Goal: Task Accomplishment & Management: Use online tool/utility

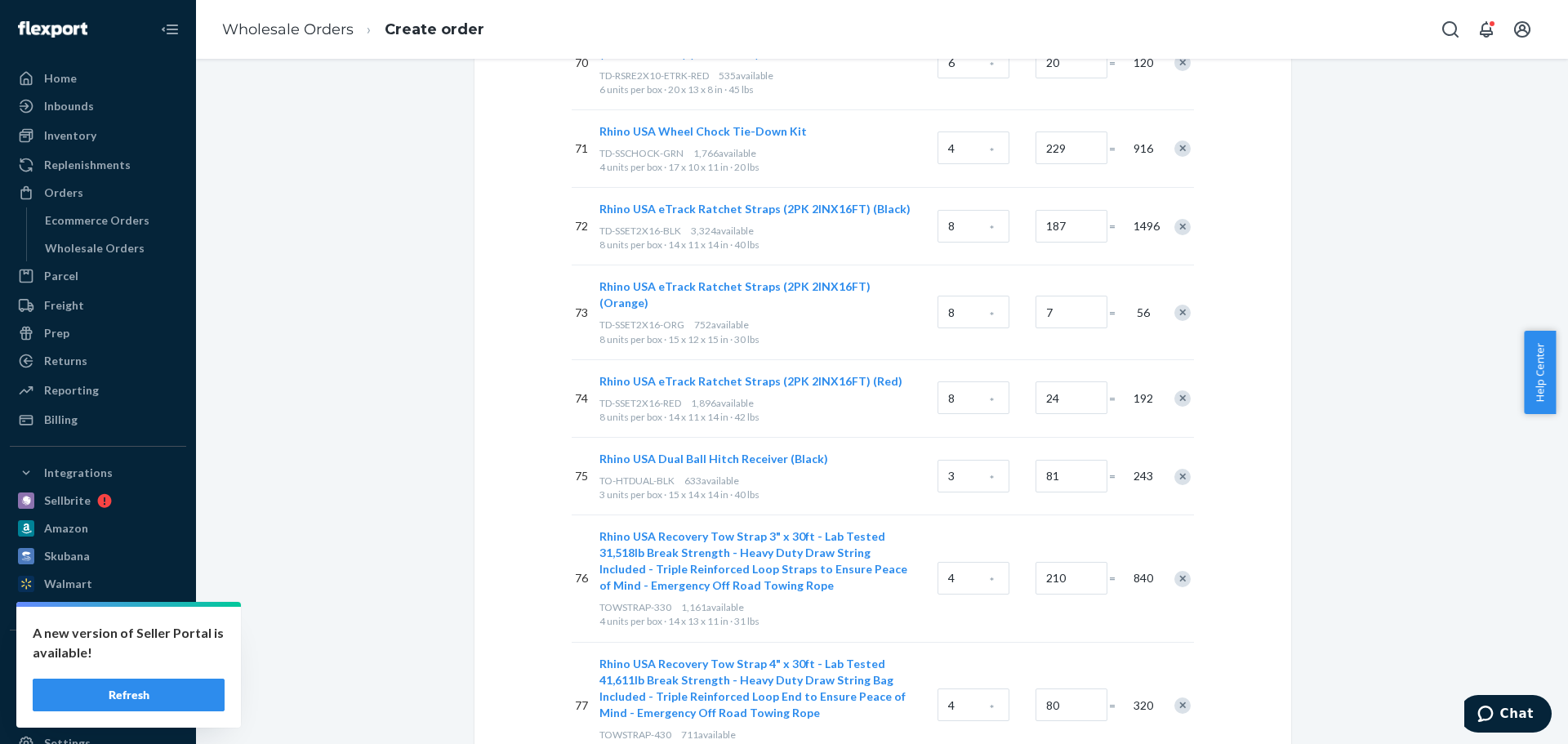
scroll to position [6841, 0]
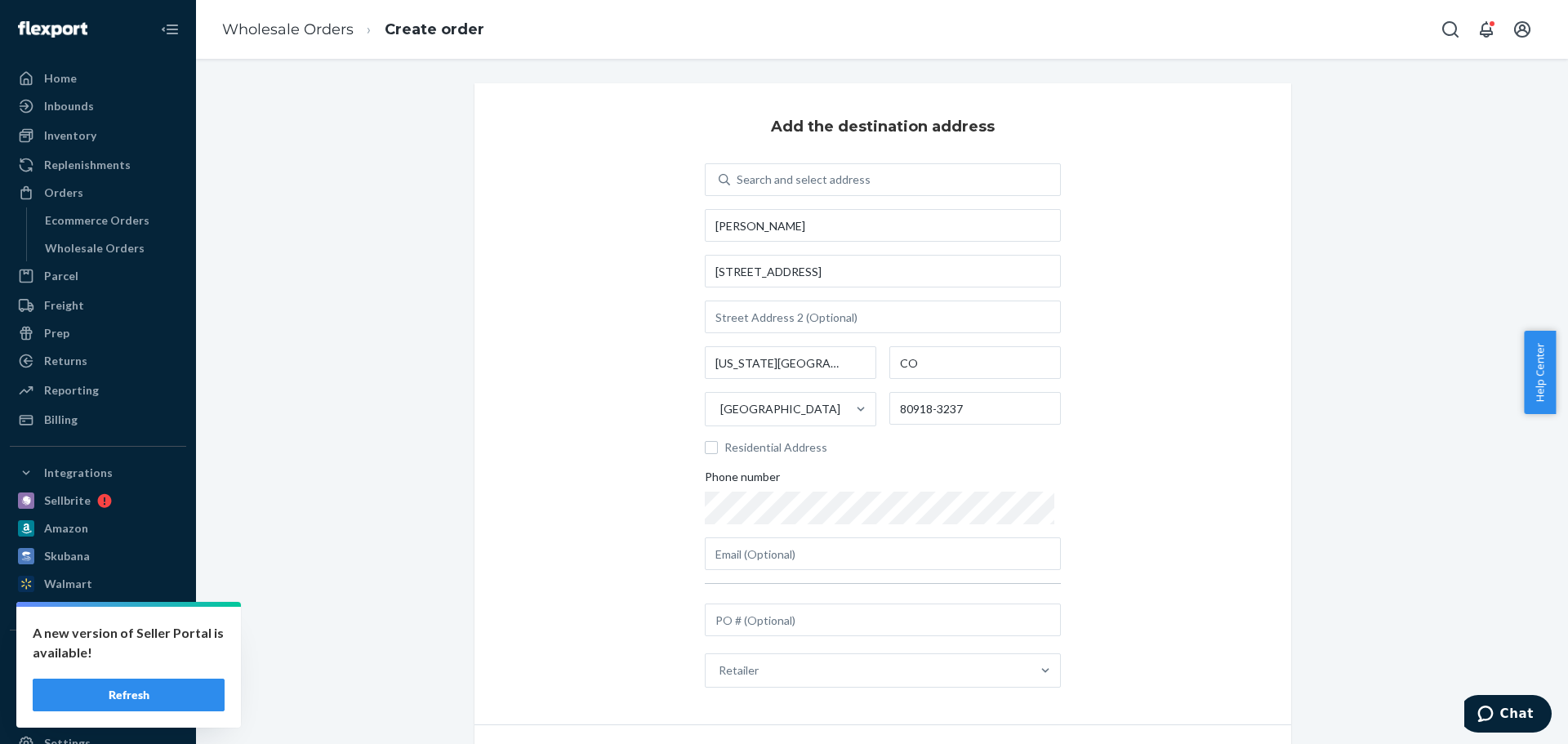
scroll to position [93, 0]
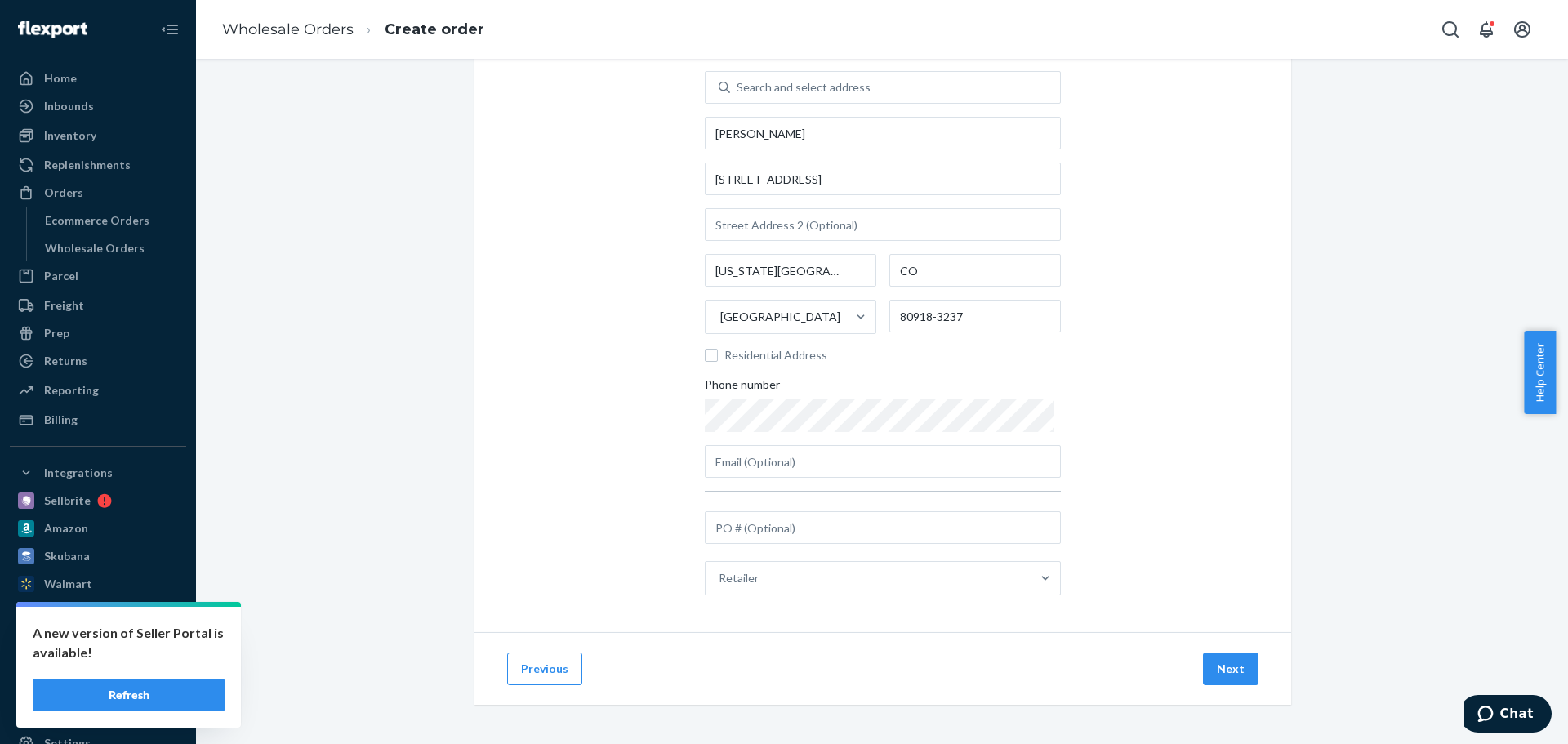
click at [152, 691] on button "Refresh" at bounding box center [128, 694] width 192 height 32
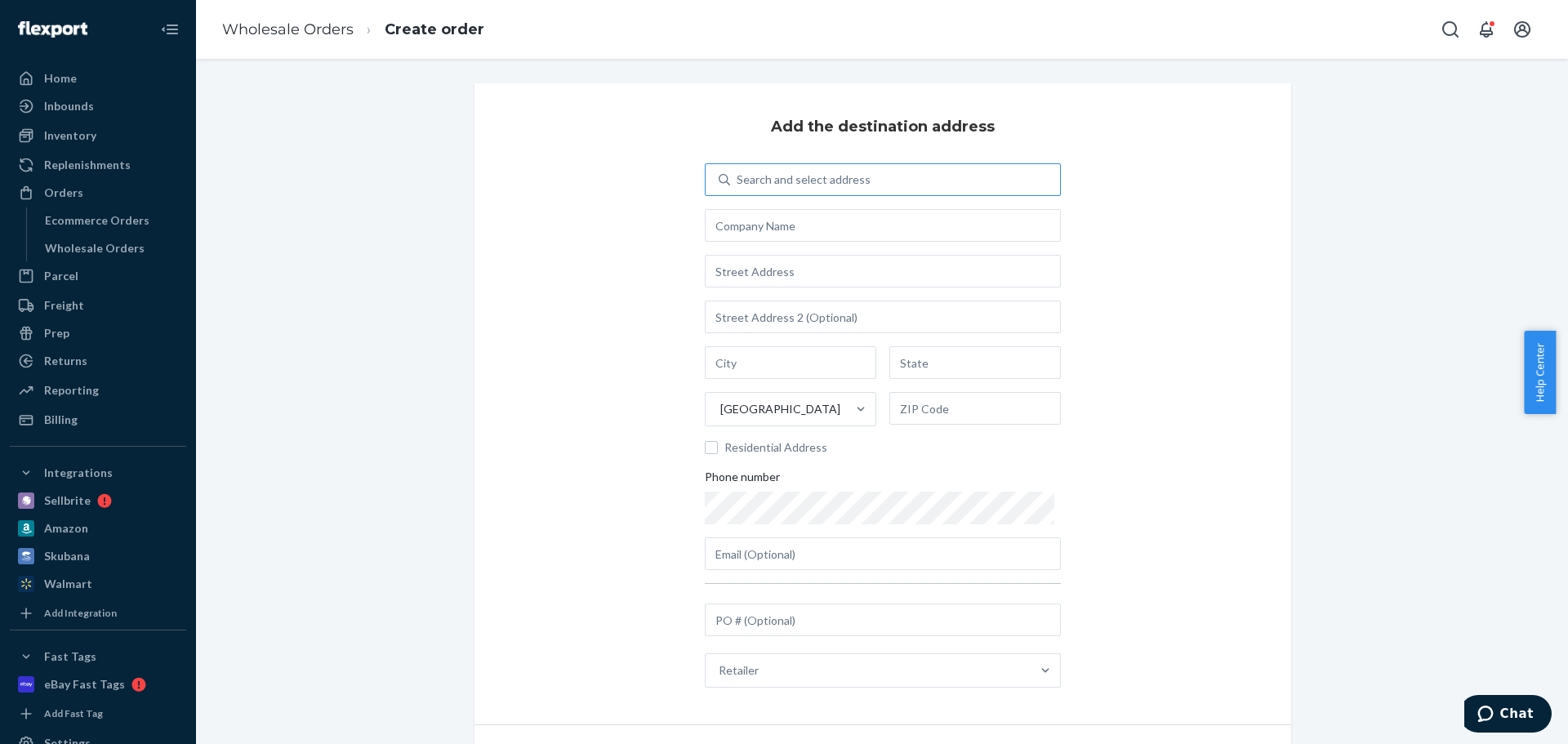
click at [741, 191] on div "Search and select address" at bounding box center [895, 180] width 330 height 29
click at [738, 187] on input "Search and select address" at bounding box center [738, 180] width 2 height 17
type input "ad"
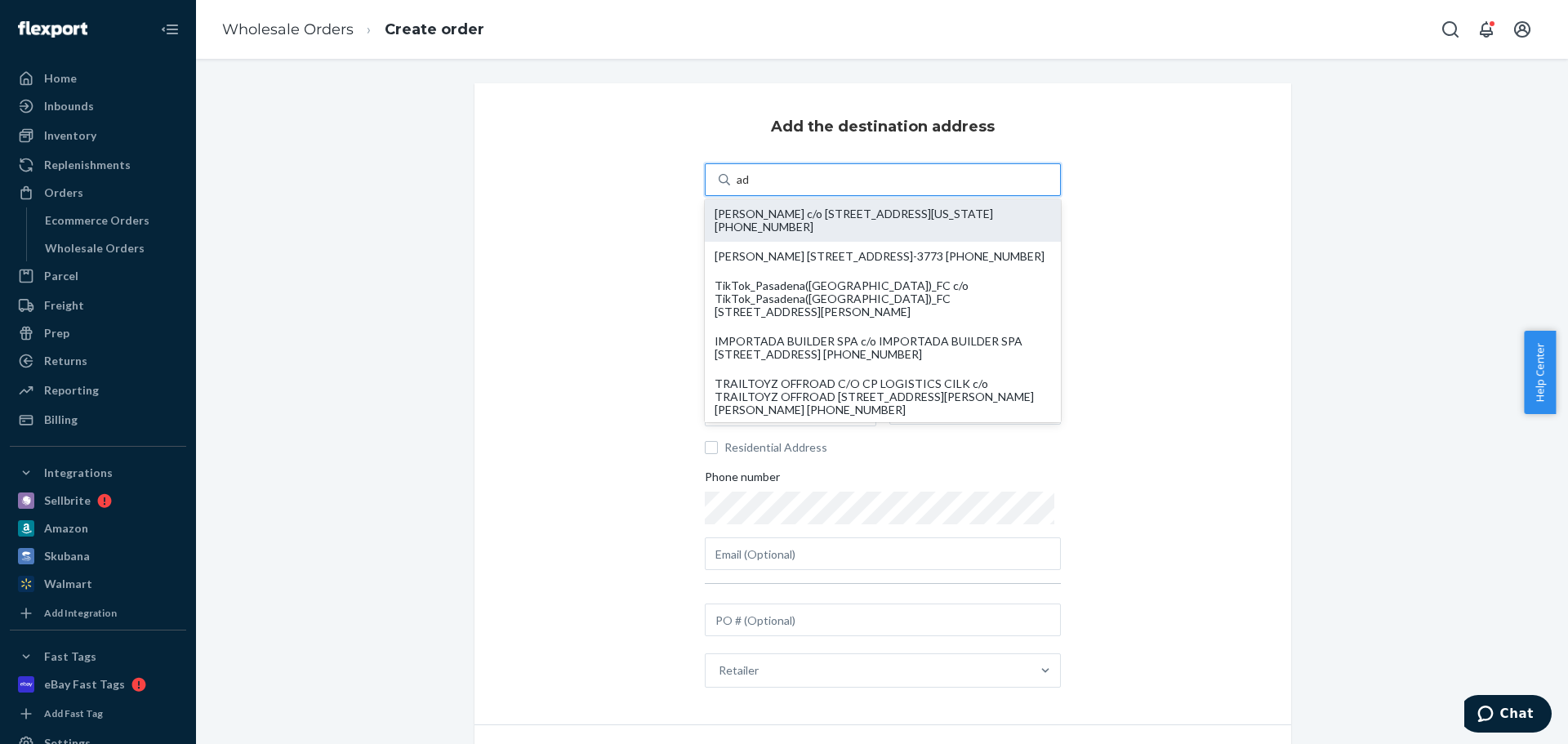
click at [756, 219] on div "RON KENNEDY c/o 6390 LEMONWOOD DR COLORADO SPRINGS, CO 80918-3237 +1 619-921-80…" at bounding box center [882, 221] width 337 height 26
click at [750, 187] on input "ad" at bounding box center [744, 180] width 14 height 17
type input "RON KENNEDY"
type input "COLORADO SPRINGS"
type input "CO"
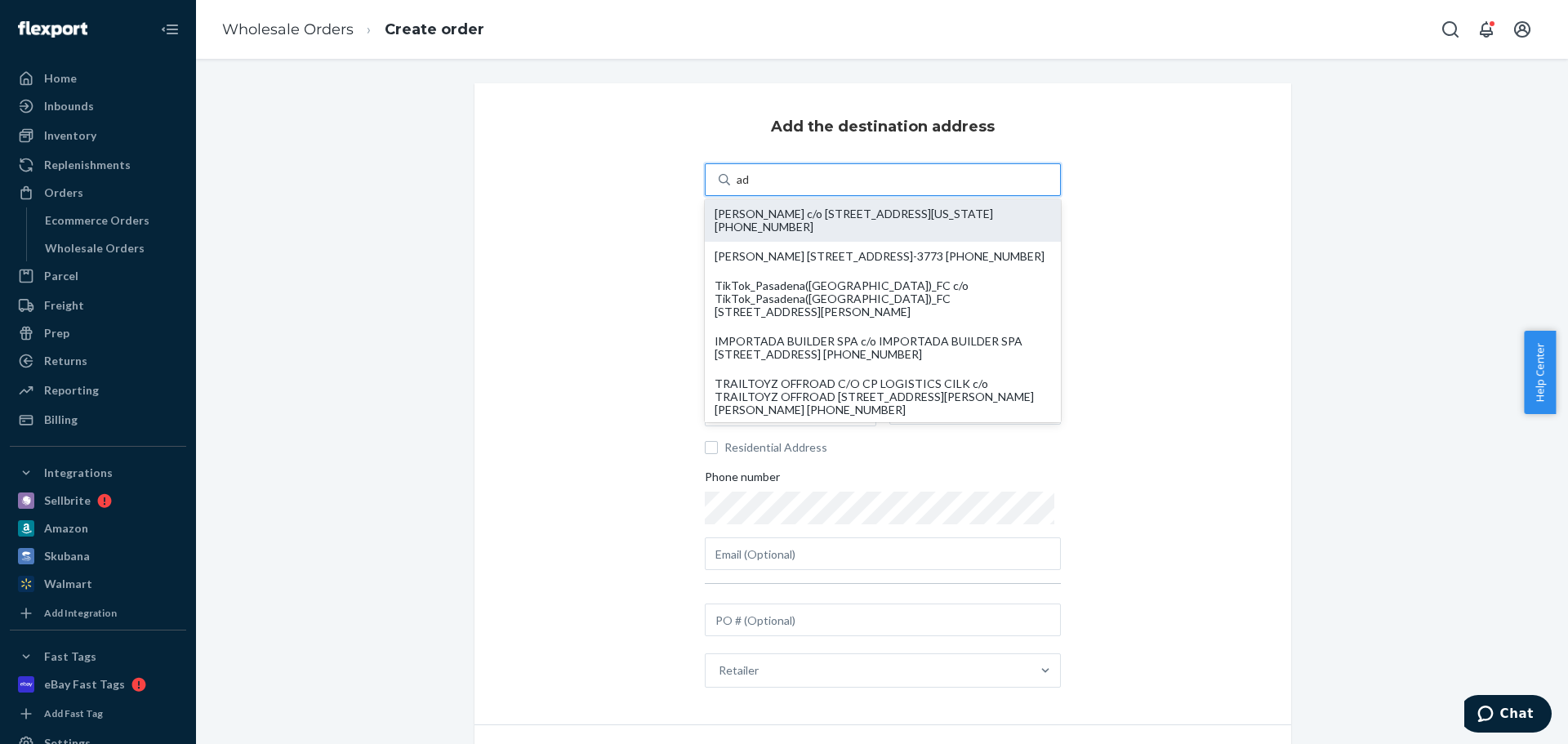
type input "80918-3237"
type input "6390 LEMONWOOD DR"
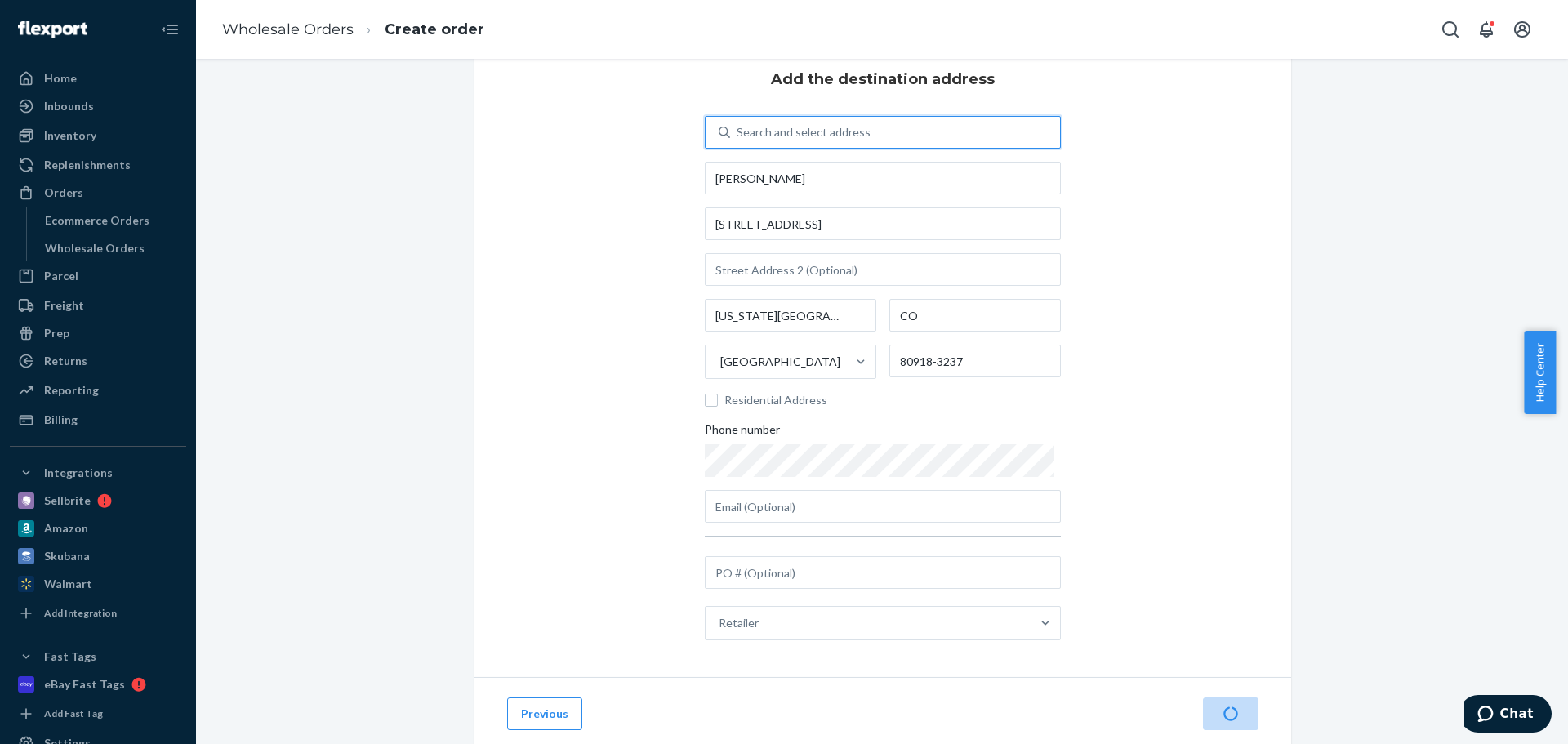
scroll to position [93, 0]
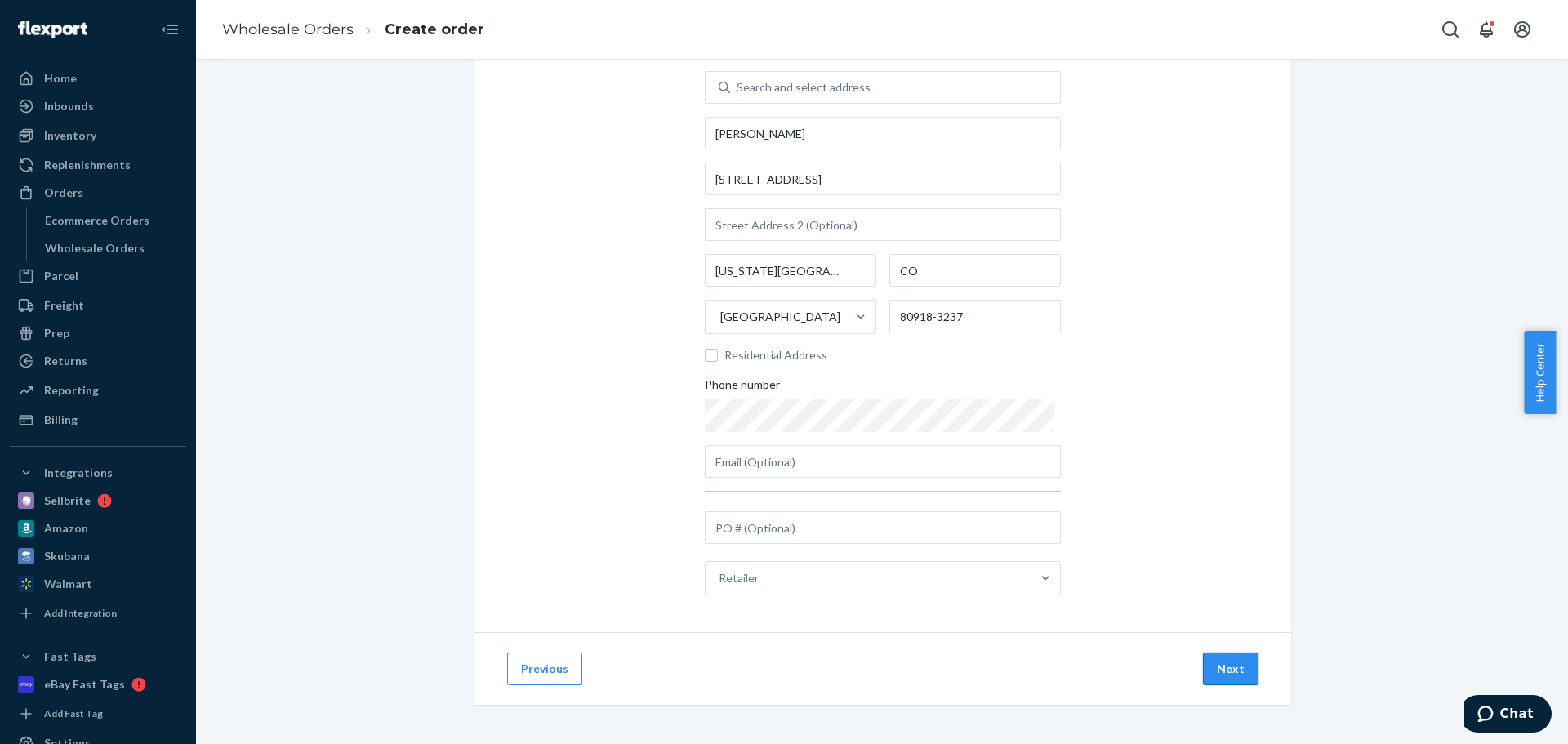
click at [1231, 678] on button "Next" at bounding box center [1230, 669] width 56 height 32
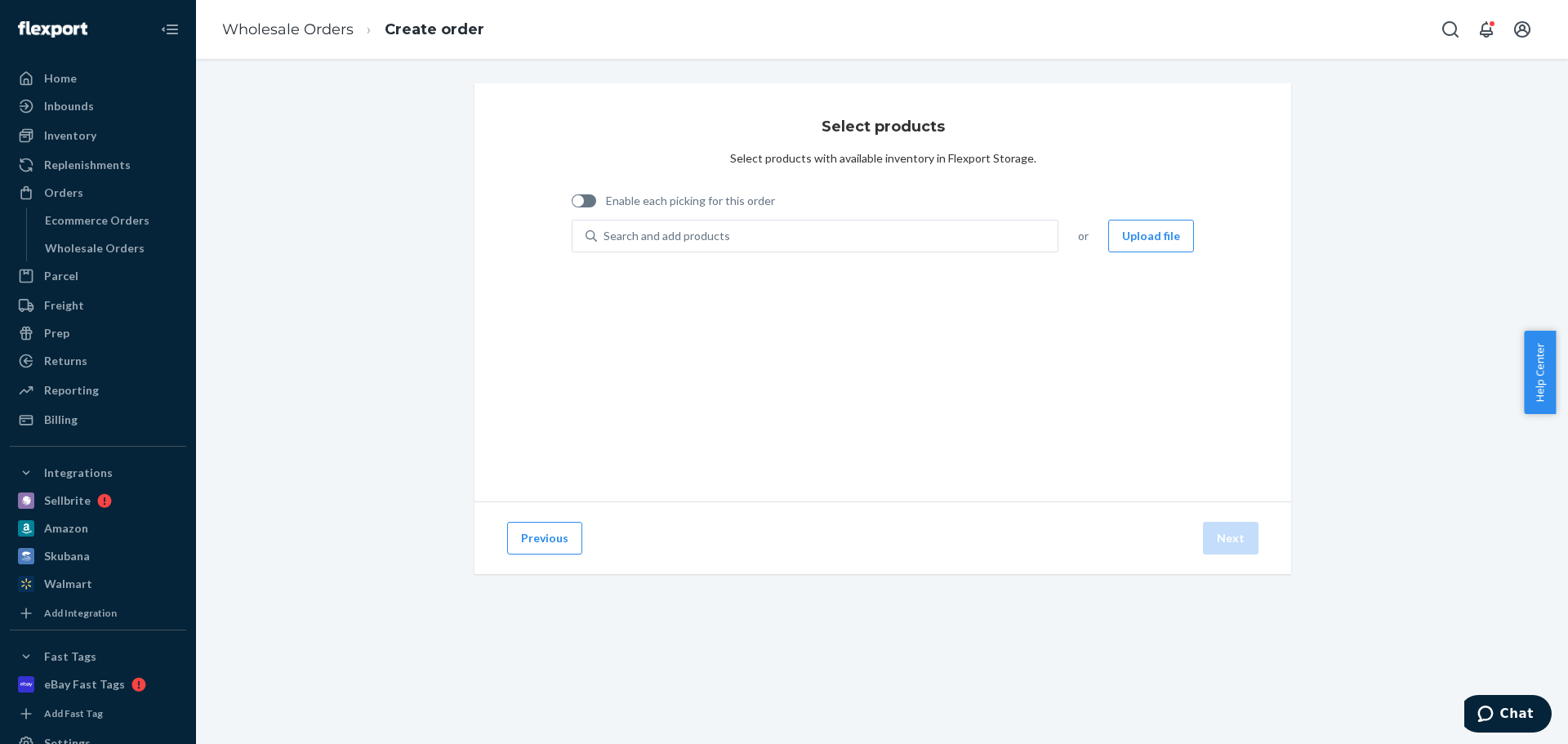
click at [920, 312] on div "Select products Select products with available inventory in Flexport Storage. E…" at bounding box center [882, 292] width 817 height 418
click at [1121, 235] on button "Upload file" at bounding box center [1151, 235] width 86 height 32
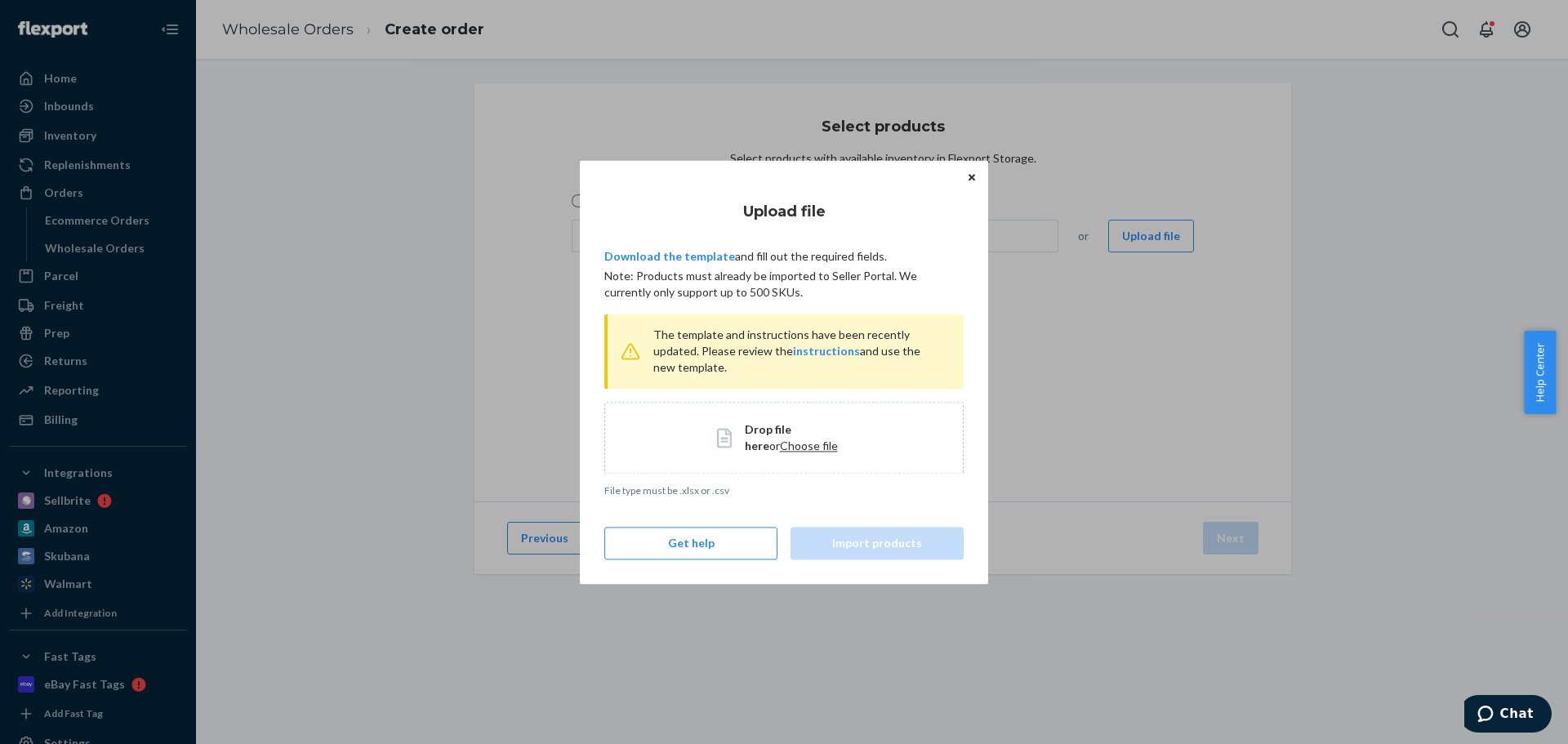
click at [780, 451] on span "Choose file" at bounding box center [808, 445] width 58 height 14
click at [887, 531] on button "Import products" at bounding box center [876, 543] width 173 height 32
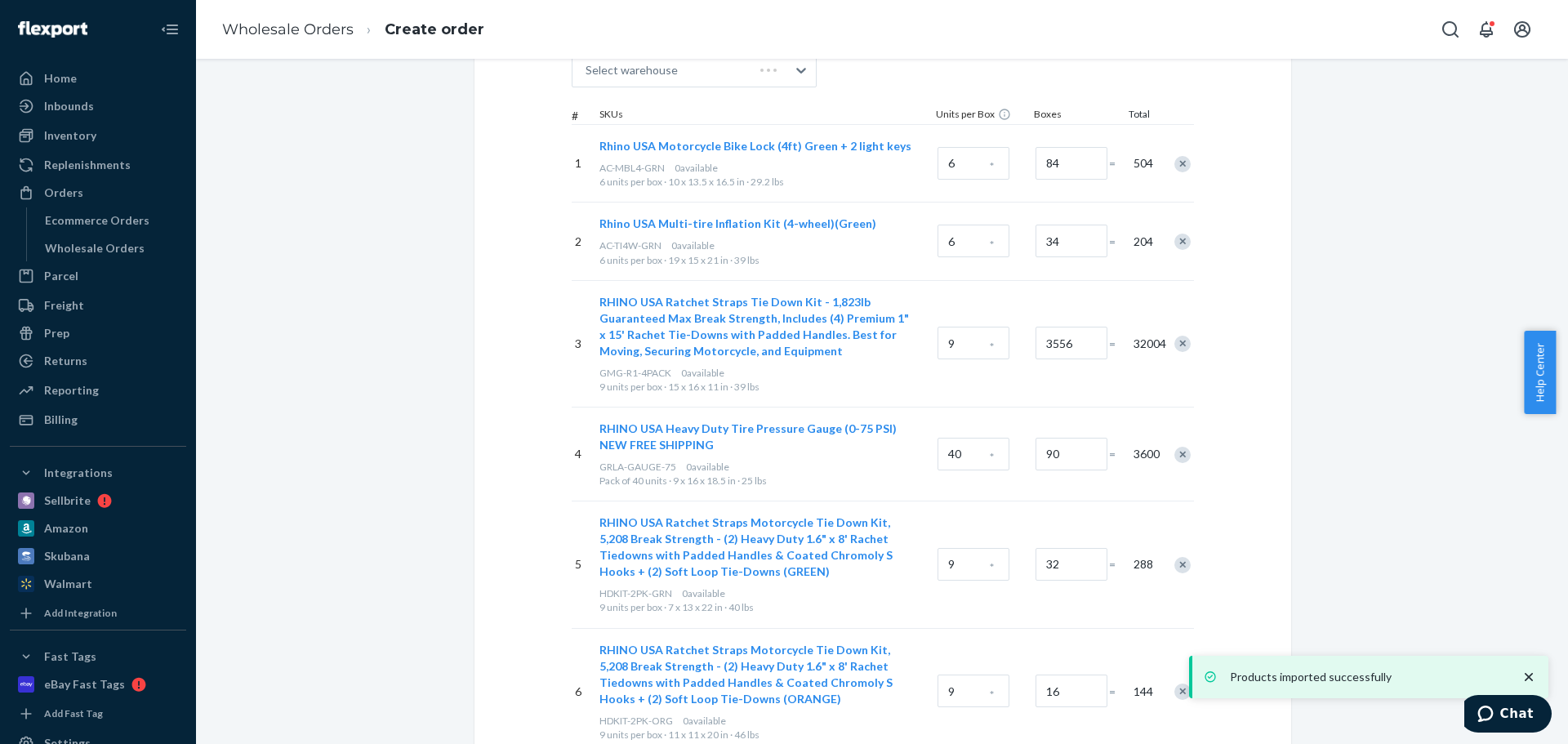
scroll to position [245, 0]
drag, startPoint x: 678, startPoint y: 372, endPoint x: 763, endPoint y: 374, distance: 85.0
click at [763, 374] on div "GMG-R1-4PACK 32,778 available" at bounding box center [765, 370] width 332 height 14
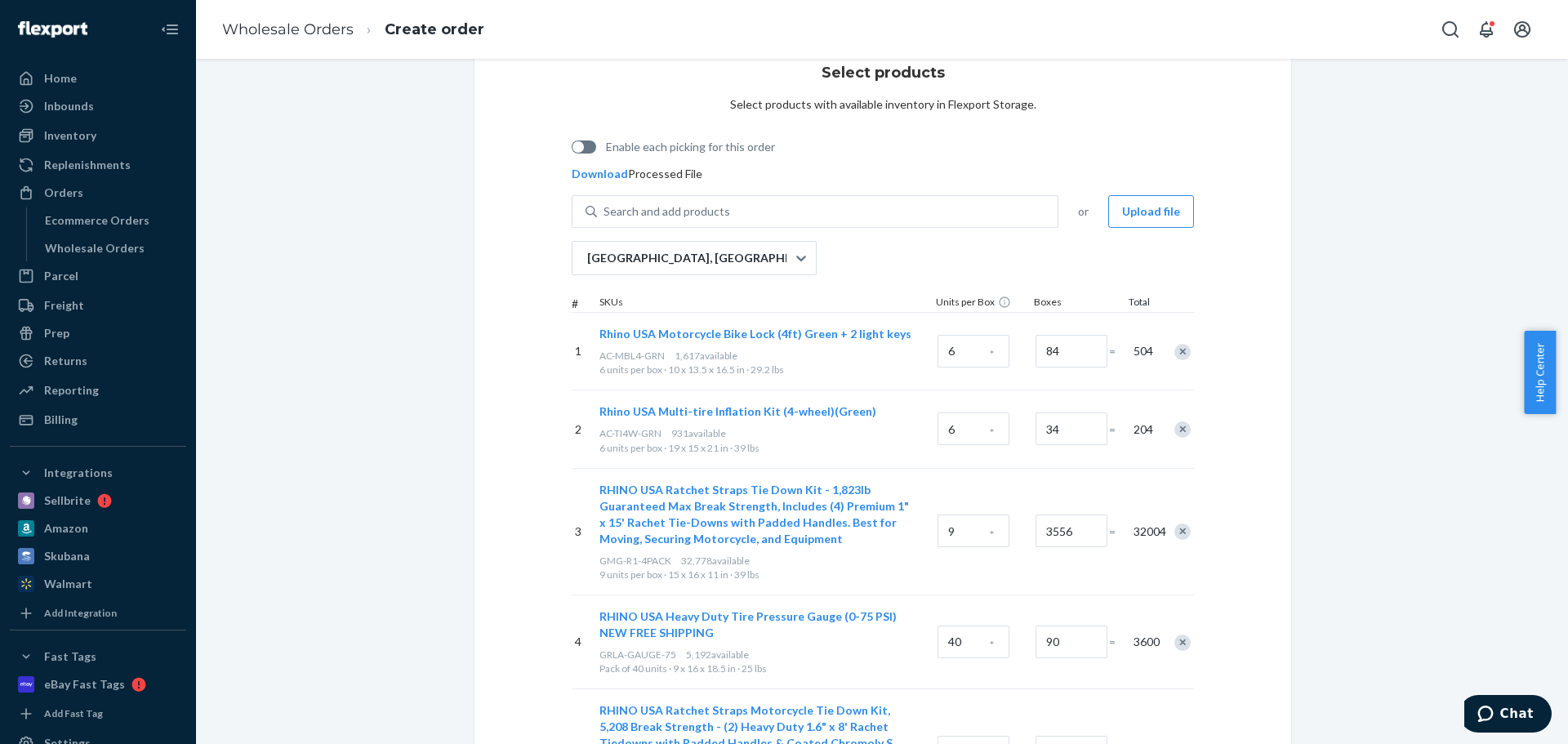
scroll to position [163, 0]
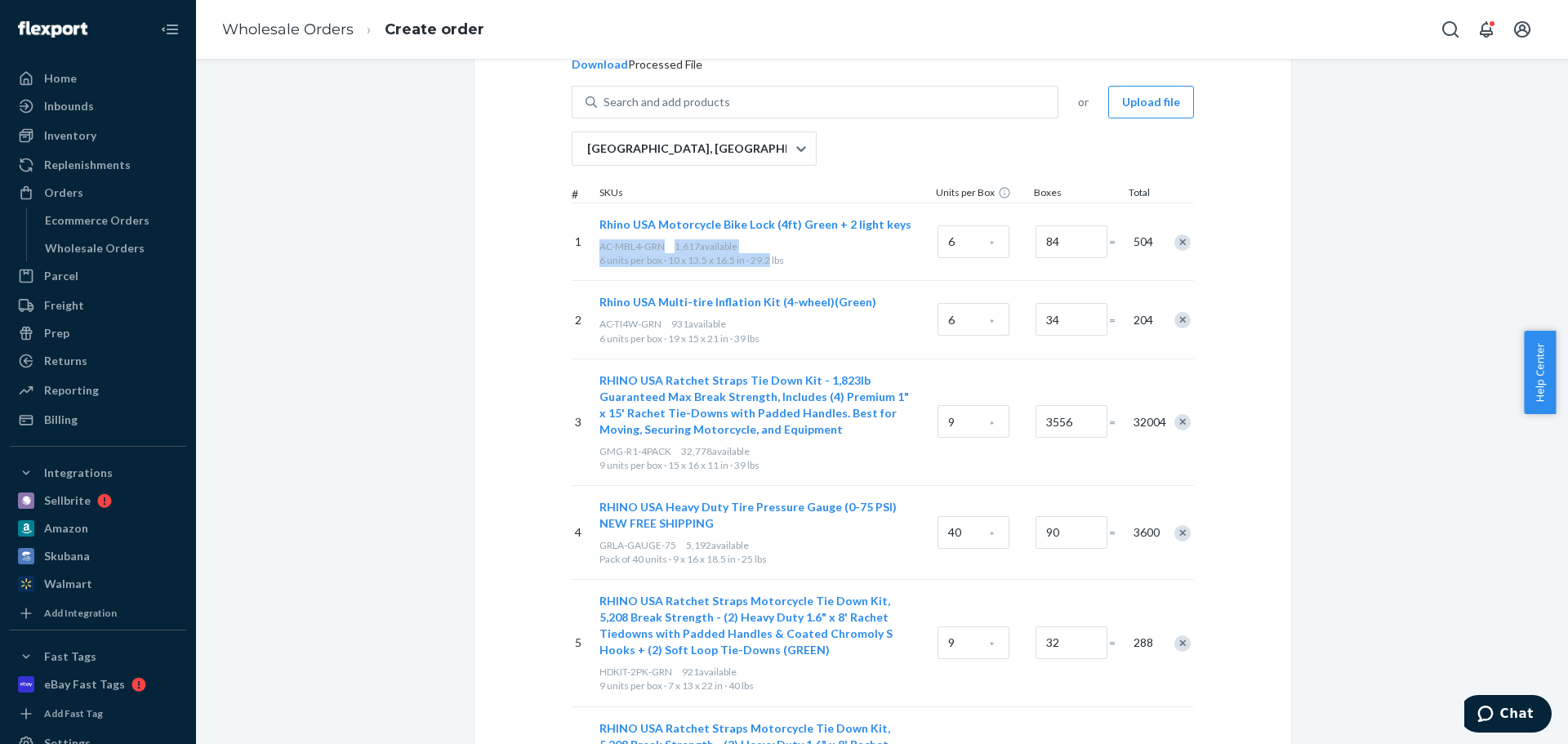
drag, startPoint x: 594, startPoint y: 245, endPoint x: 766, endPoint y: 262, distance: 172.8
click at [766, 262] on div "Rhino USA Motorcycle Bike Lock (4ft) Green + 2 light keys AC-MBL4-GRN 1,617 ava…" at bounding box center [765, 241] width 338 height 77
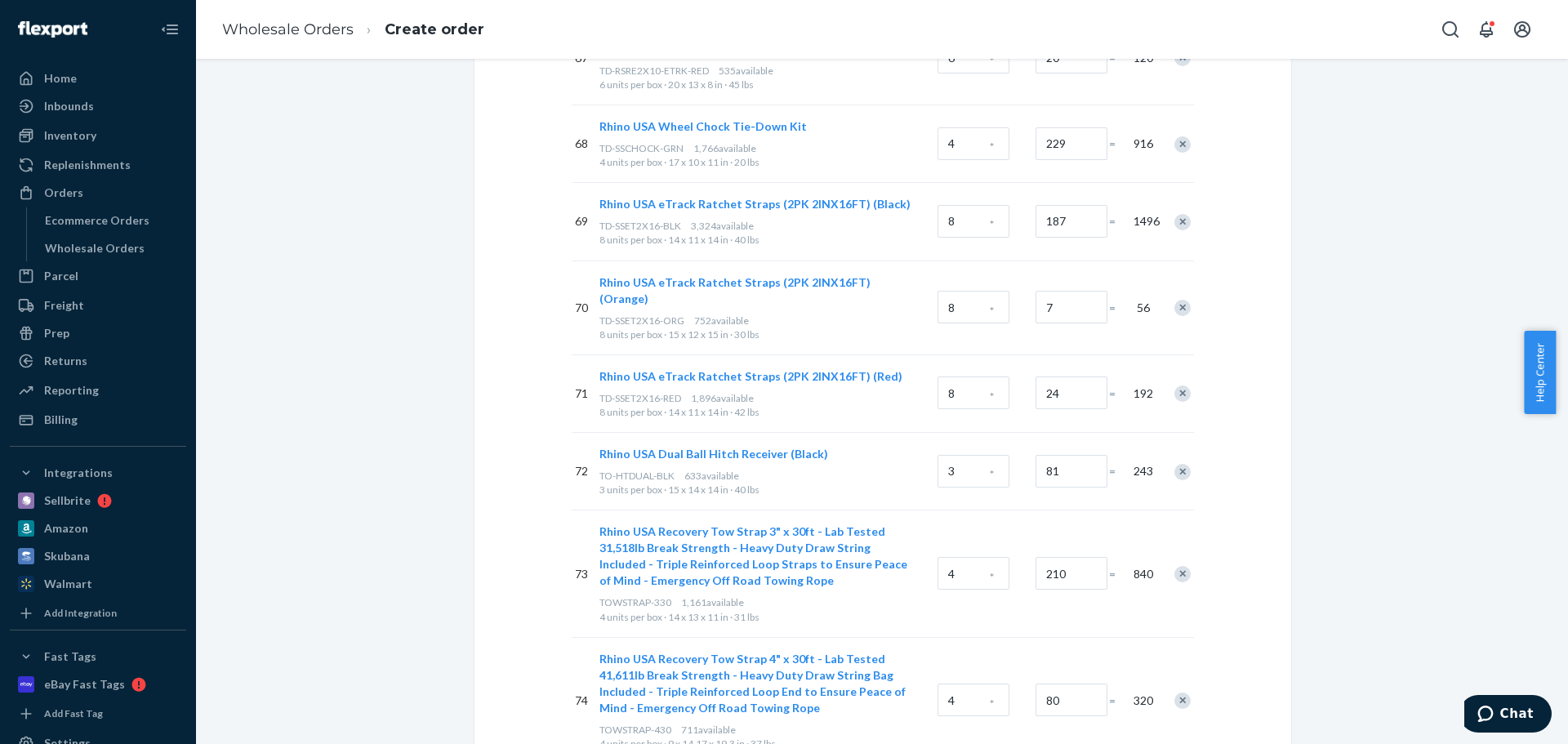
scroll to position [6459, 0]
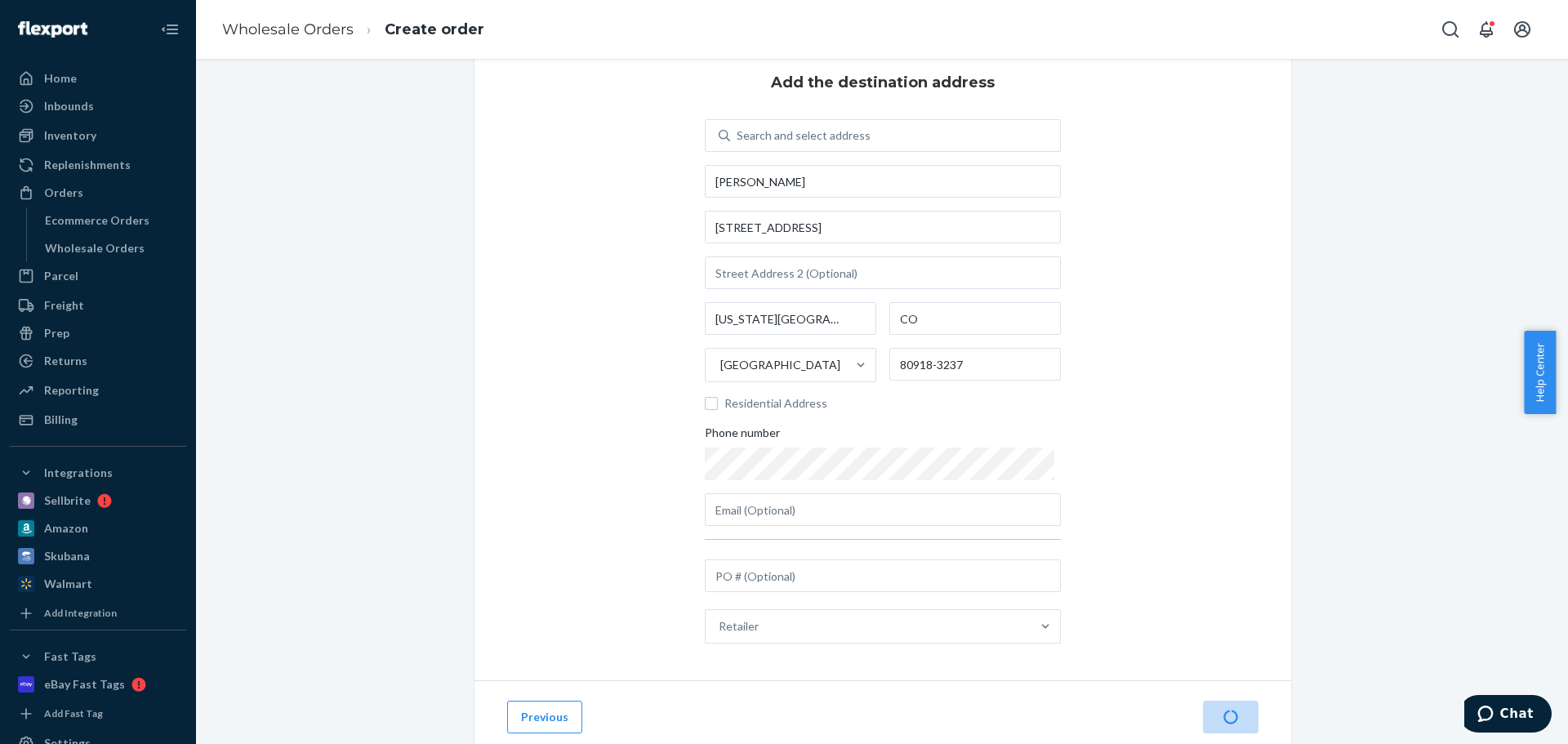
scroll to position [0, 0]
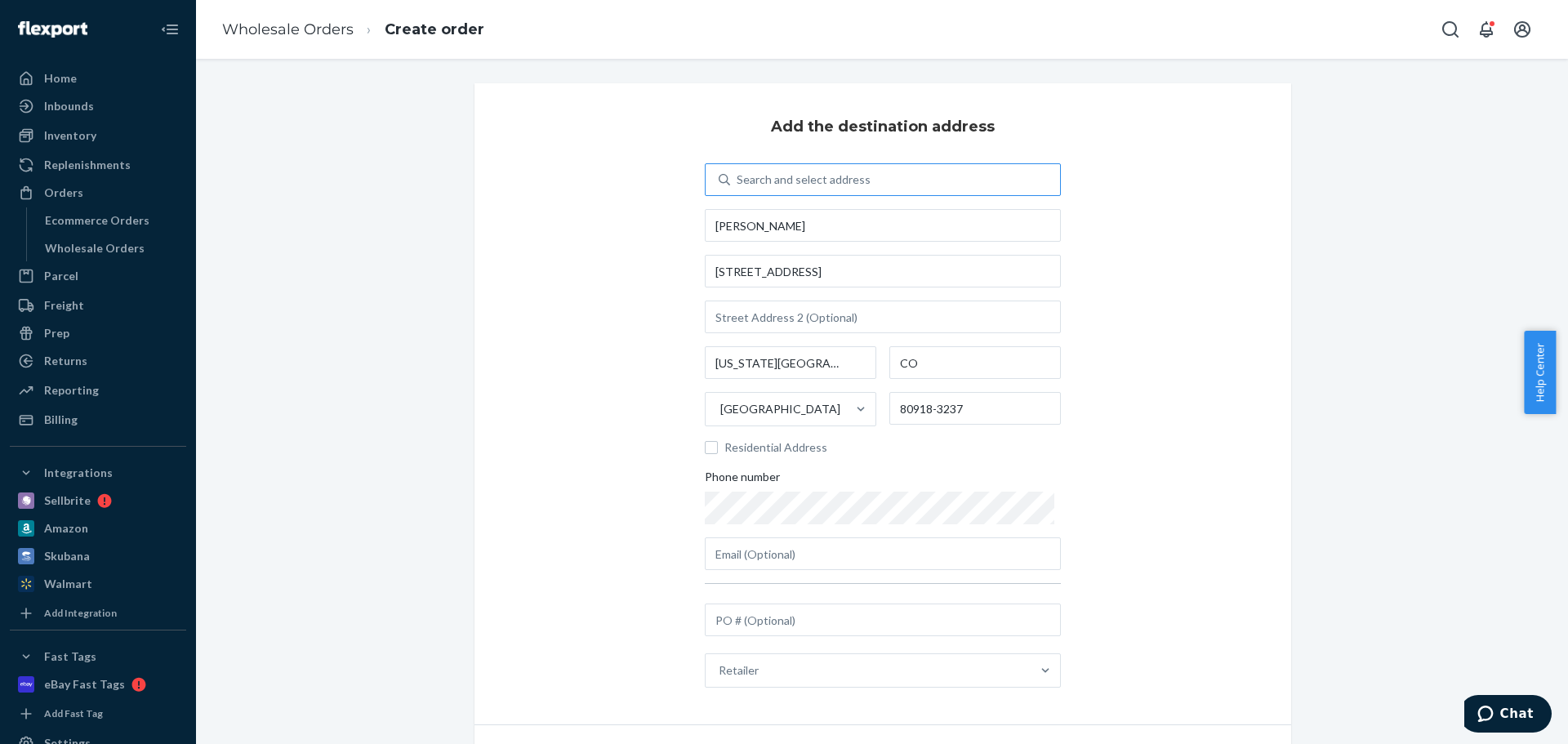
click at [744, 185] on div "Search and select address" at bounding box center [803, 180] width 134 height 17
click at [738, 185] on input "Search and select address" at bounding box center [738, 180] width 2 height 17
click at [789, 187] on div "Search and select address" at bounding box center [895, 180] width 330 height 29
click at [738, 187] on input "0 results available. Use Up and Down to choose options, press Enter to select t…" at bounding box center [738, 180] width 2 height 17
paste input "15651 Greenmount Rd"
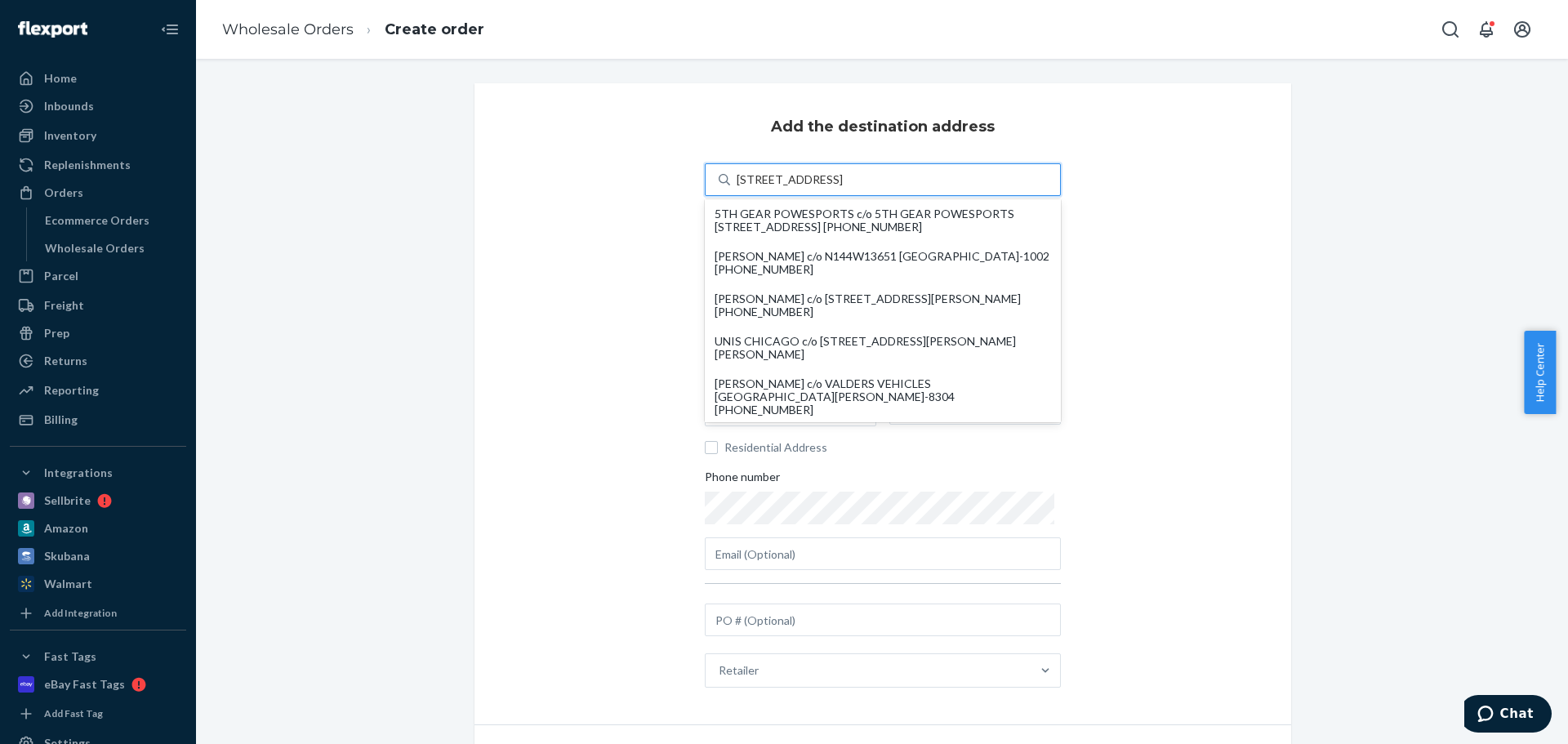
type input "15651 Greenmount Rd"
click at [653, 227] on div "Add the destination address option undefined focused, 2 of 24. 24 results avail…" at bounding box center [882, 403] width 817 height 641
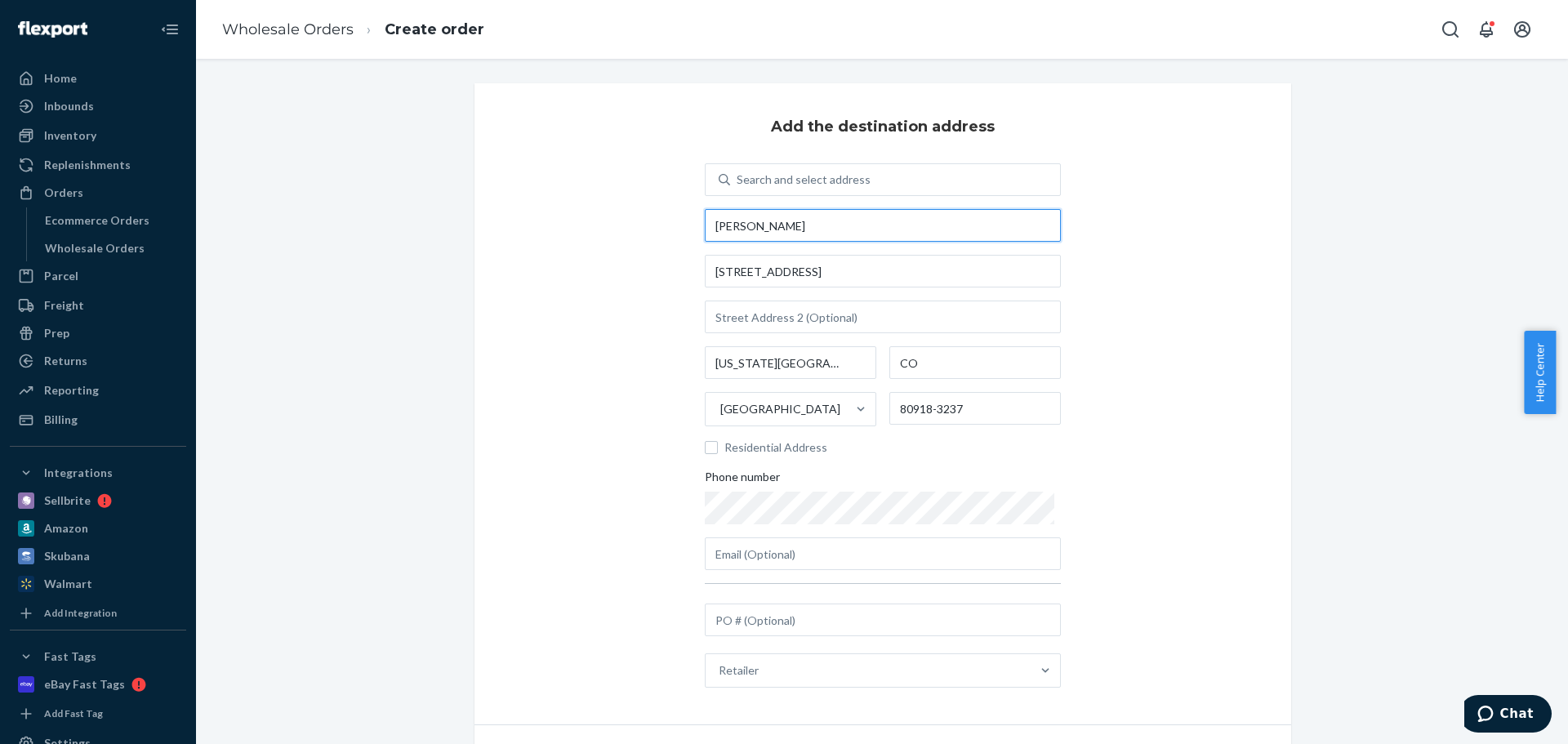
click at [840, 222] on input "RON KENNEDY" at bounding box center [882, 225] width 356 height 32
click at [581, 235] on div "Add the destination address Search and select address 6390 LEMONWOOD DR COLORAD…" at bounding box center [882, 403] width 817 height 641
click at [868, 272] on input "6390 LEMONWOOD DR" at bounding box center [882, 270] width 356 height 32
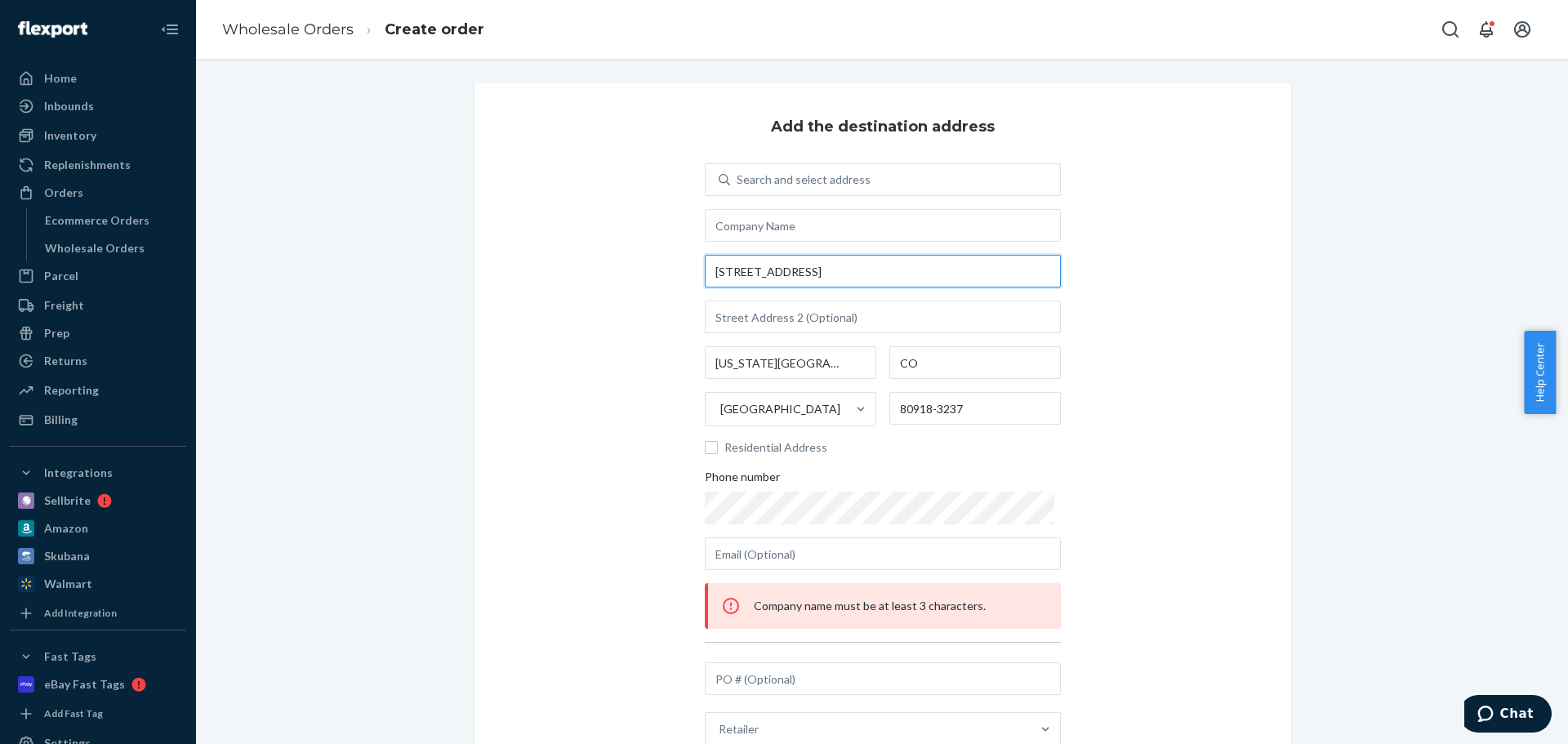
click at [868, 272] on input "6390 LEMONWOOD DR" at bounding box center [882, 270] width 356 height 32
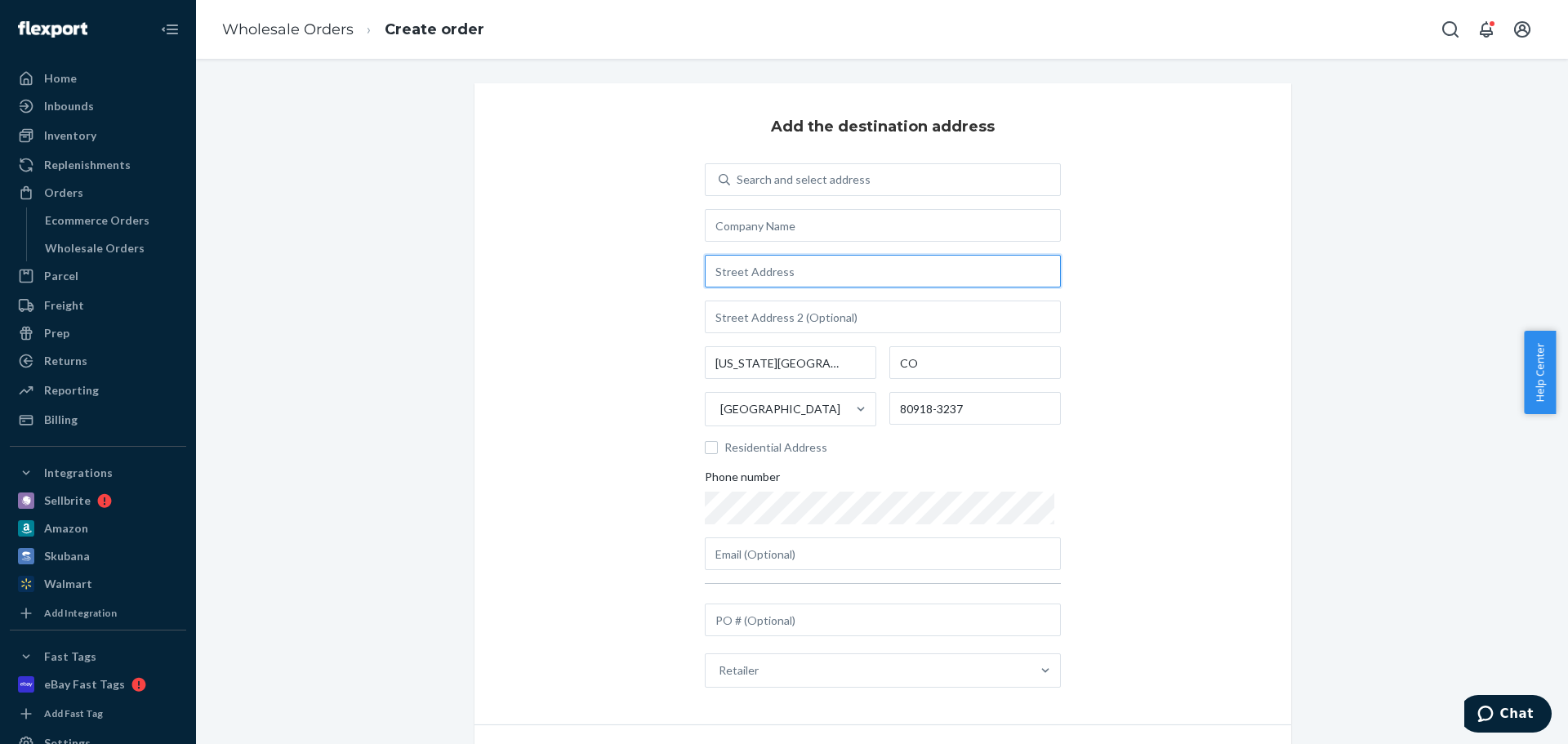
paste input "15651 Greenmount Rd"
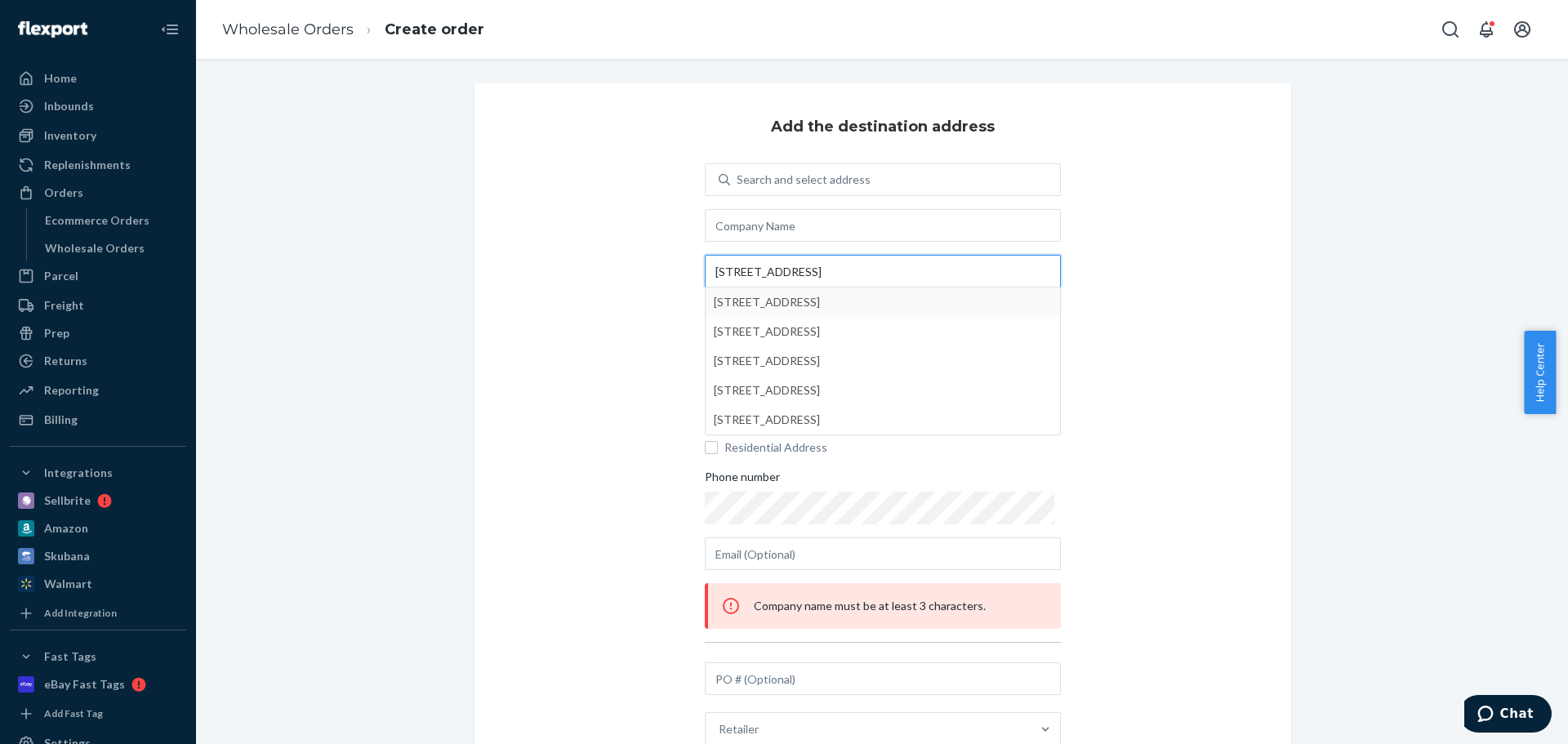
type input "15651 Greenmount Rd"
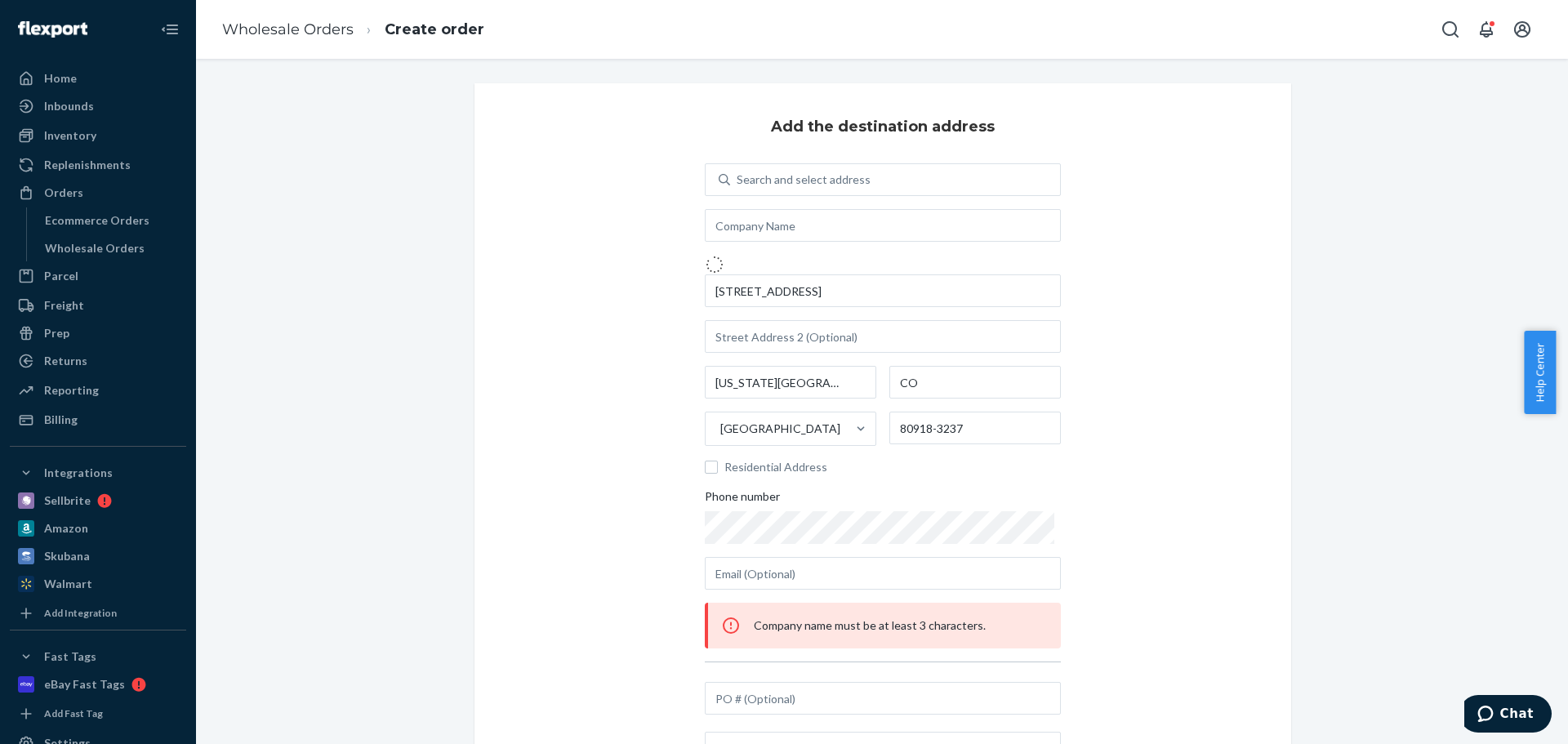
type input "Greencastle"
type input "PA"
type input "17225"
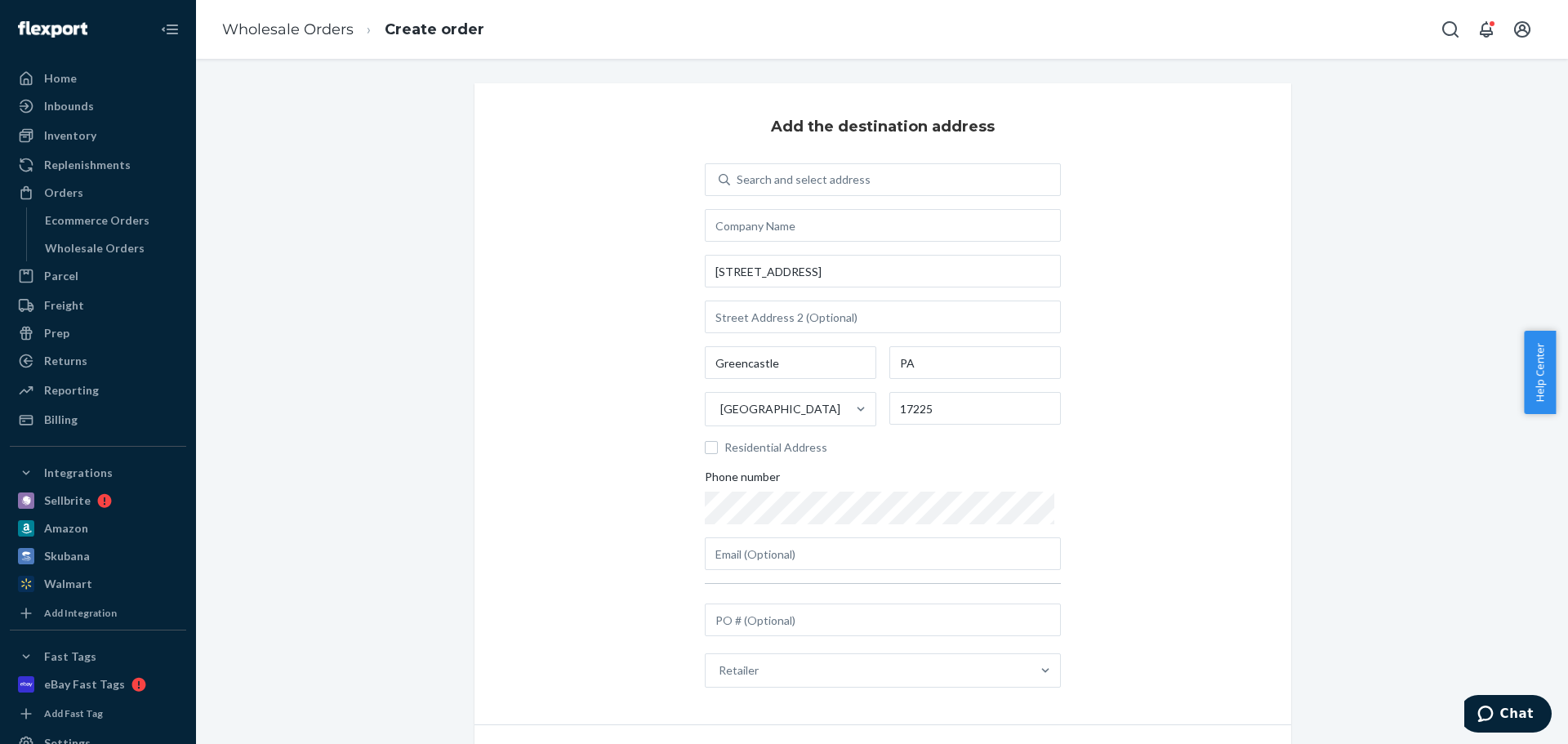
click at [1110, 435] on div "Add the destination address Search and select address 15651 Greenmount Rd Green…" at bounding box center [882, 403] width 817 height 641
click at [971, 412] on input "17225" at bounding box center [975, 408] width 172 height 32
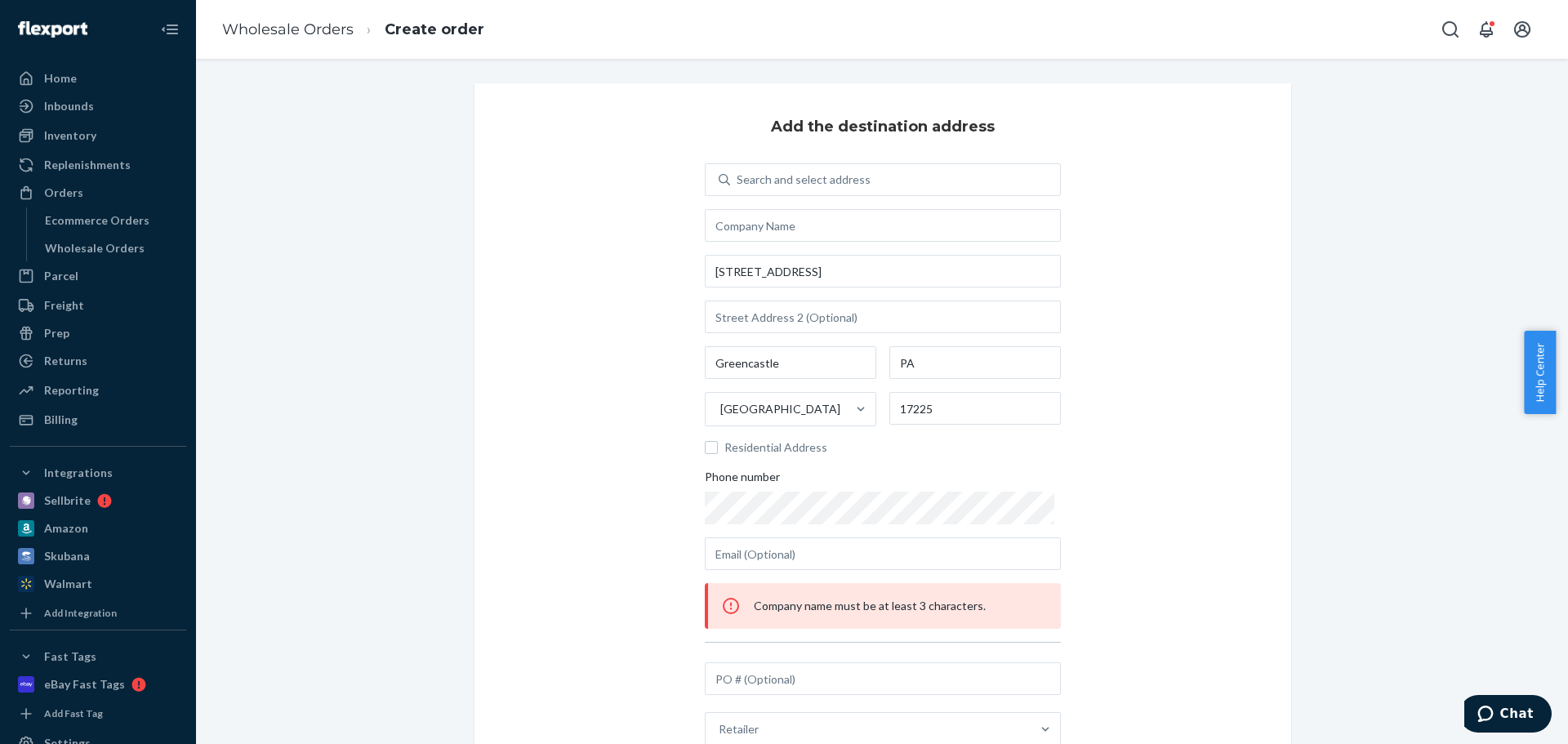
click at [1163, 443] on div "Add the destination address Search and select address 15651 Greenmount Rd Green…" at bounding box center [882, 433] width 817 height 700
click at [724, 232] on input "text" at bounding box center [882, 225] width 356 height 32
paste input "IUST - Amazon AWD"
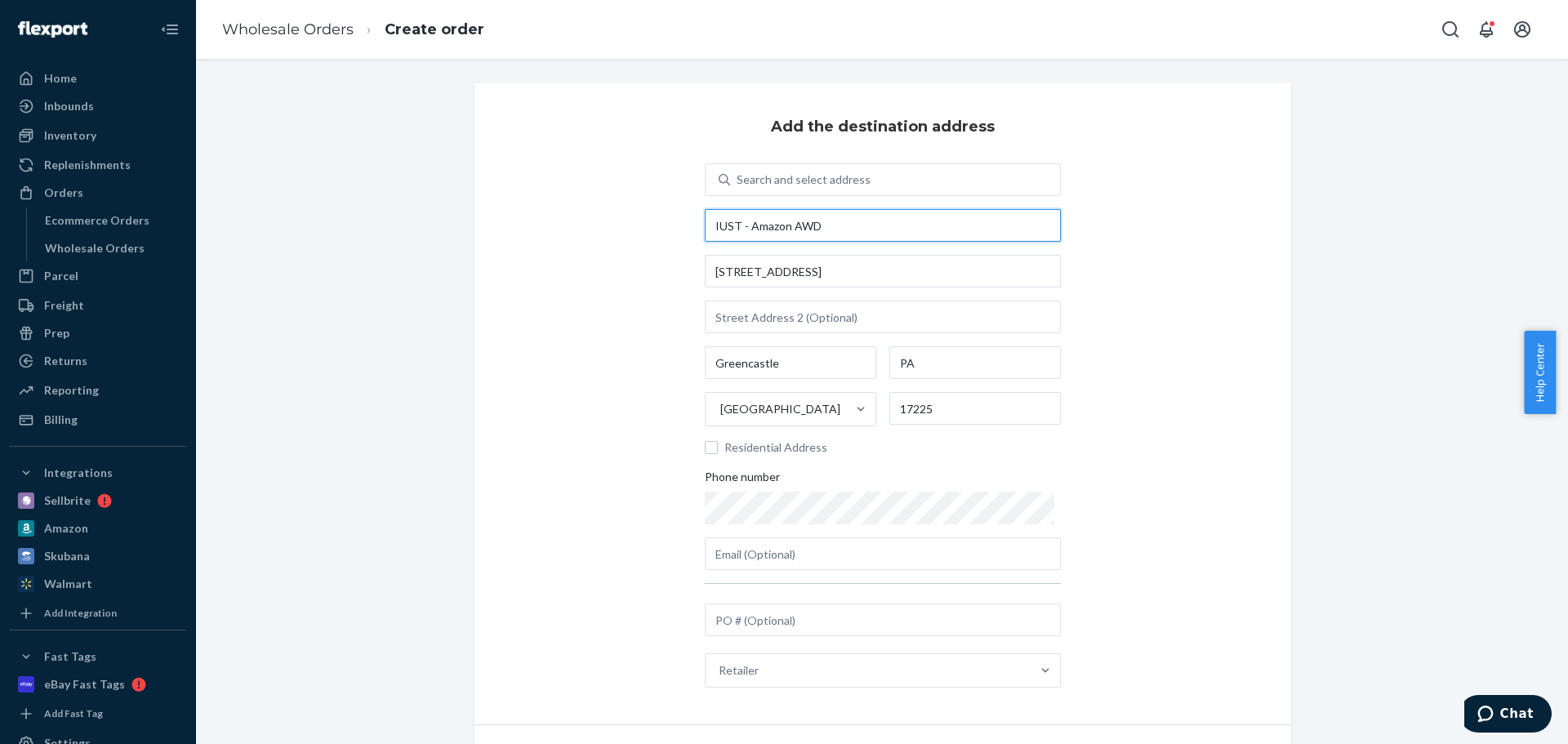
type input "IUST - Amazon AWD"
click at [563, 285] on div "Add the destination address Search and select address IUST - Amazon AWD 15651 G…" at bounding box center [882, 403] width 817 height 641
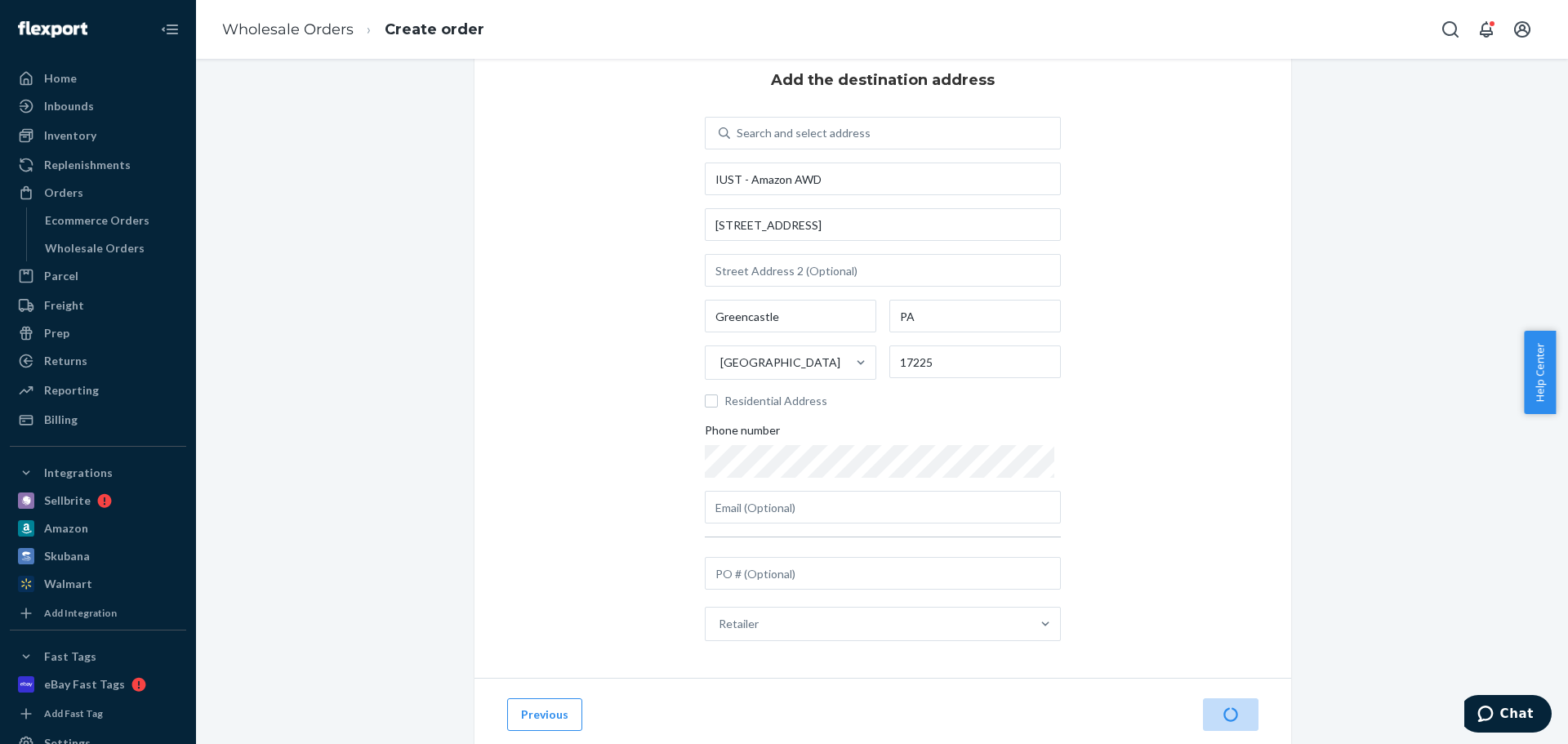
scroll to position [93, 0]
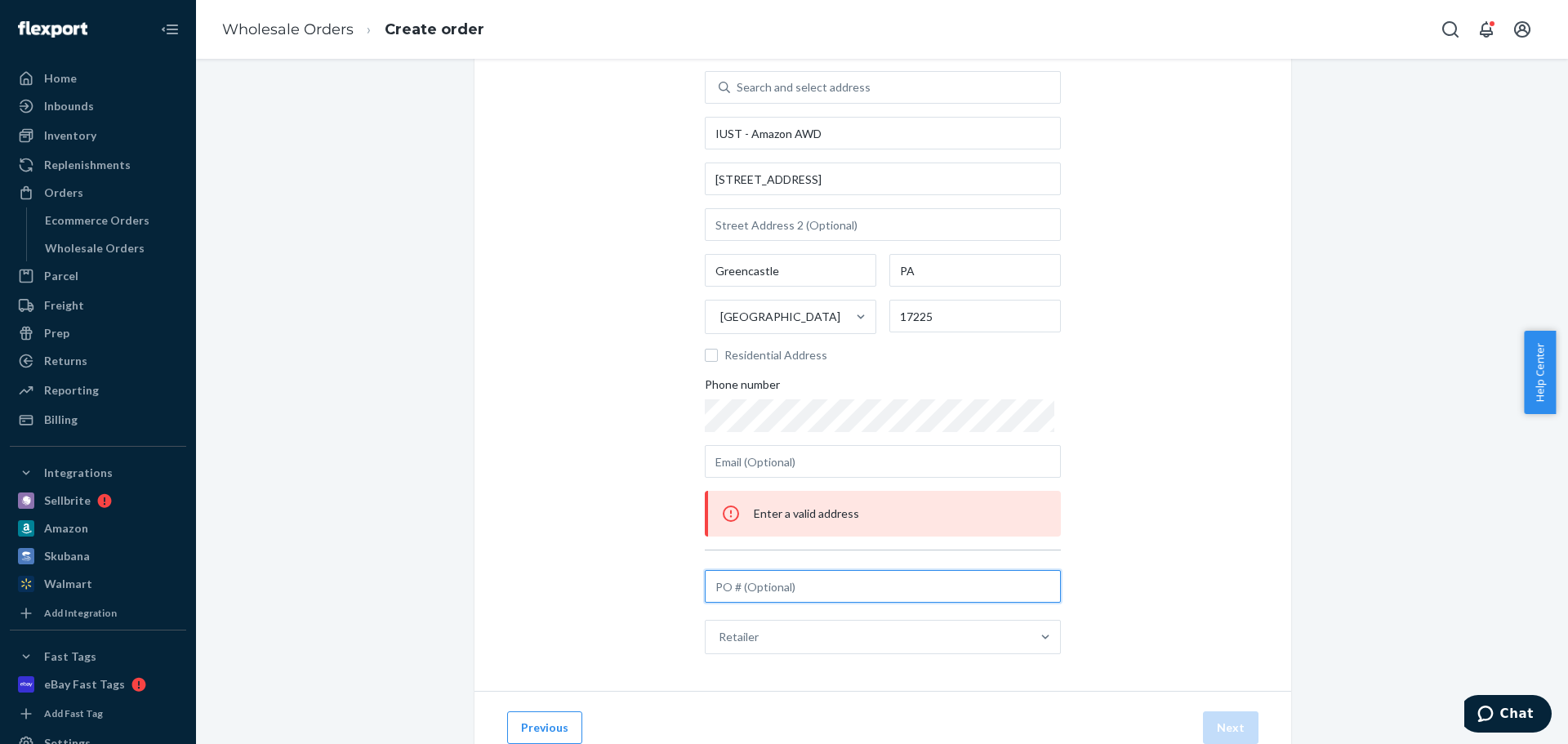
click at [759, 592] on input "text" at bounding box center [882, 586] width 356 height 32
paste input "STAR-QGTCXX6EAWXDY"
type input "STAR-QGTCXX6EAWXDY"
click at [603, 570] on div "Add the destination address Search and select address IUST - Amazon AWD 15651 G…" at bounding box center [882, 341] width 817 height 700
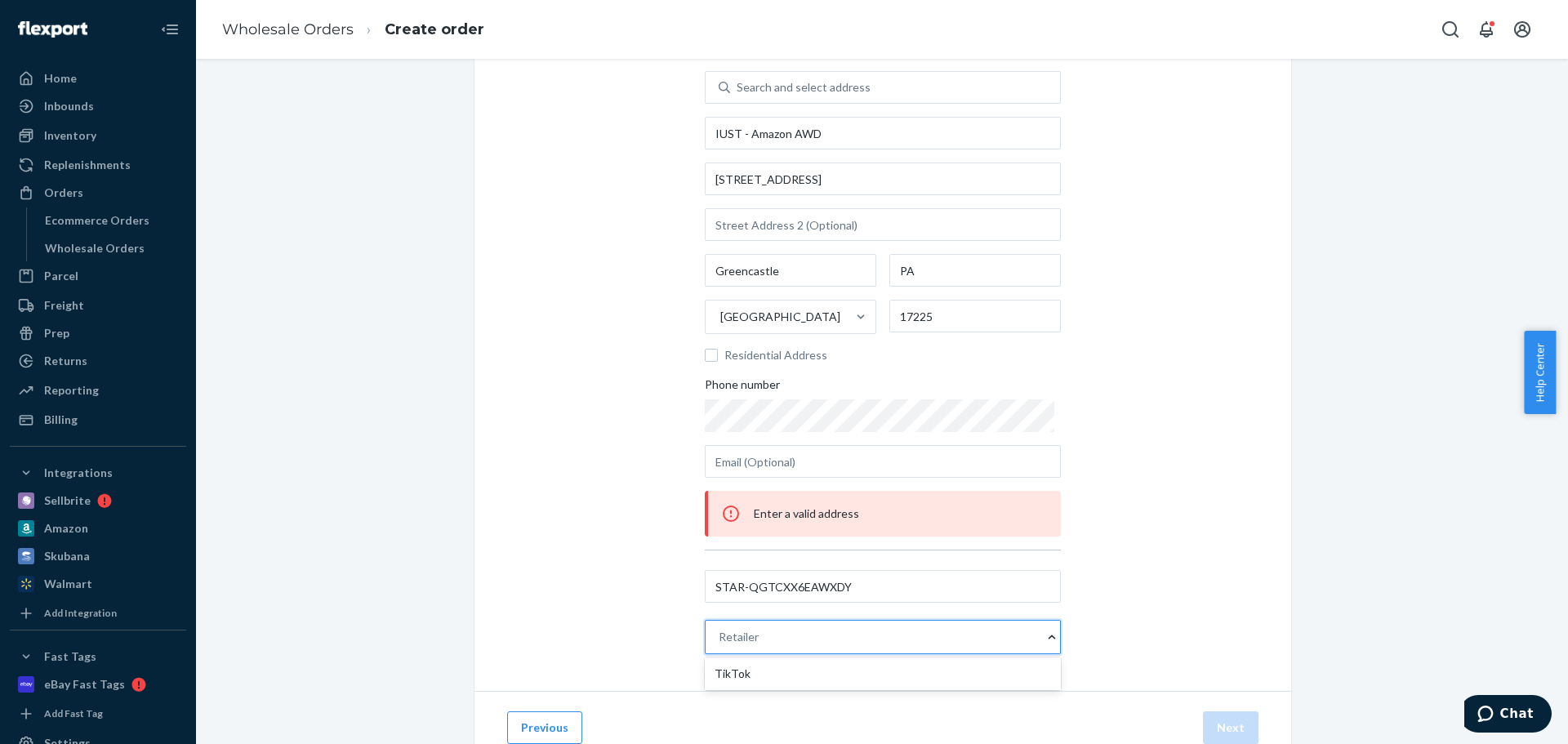
click at [815, 646] on div "Retailer" at bounding box center [874, 637] width 338 height 32
click at [720, 645] on input "option TikTok focused, 1 of 1. 1 result available. Use Up and Down to choose op…" at bounding box center [719, 637] width 2 height 17
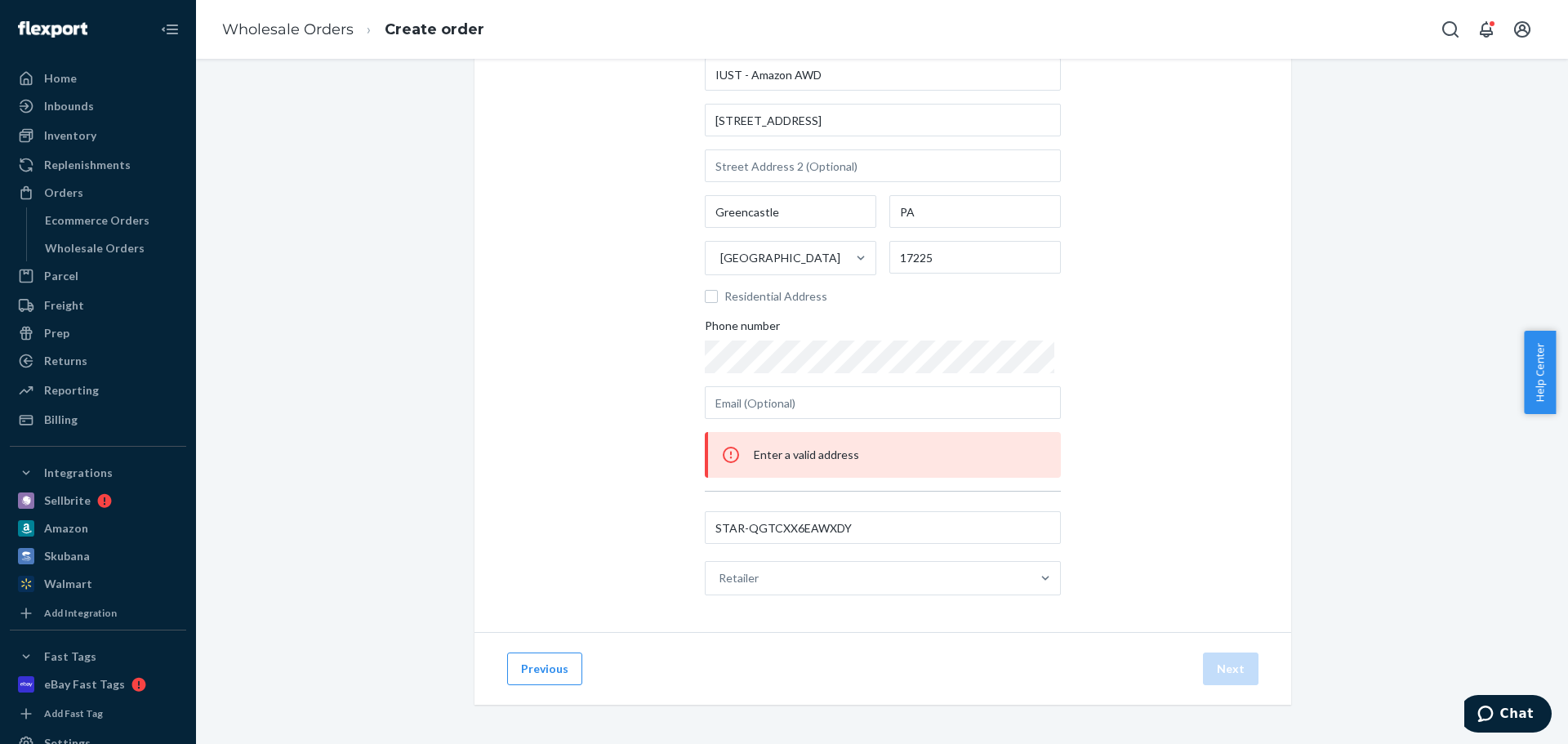
click at [651, 583] on div "Add the destination address Search and select address IUST - Amazon AWD 15651 G…" at bounding box center [882, 282] width 817 height 700
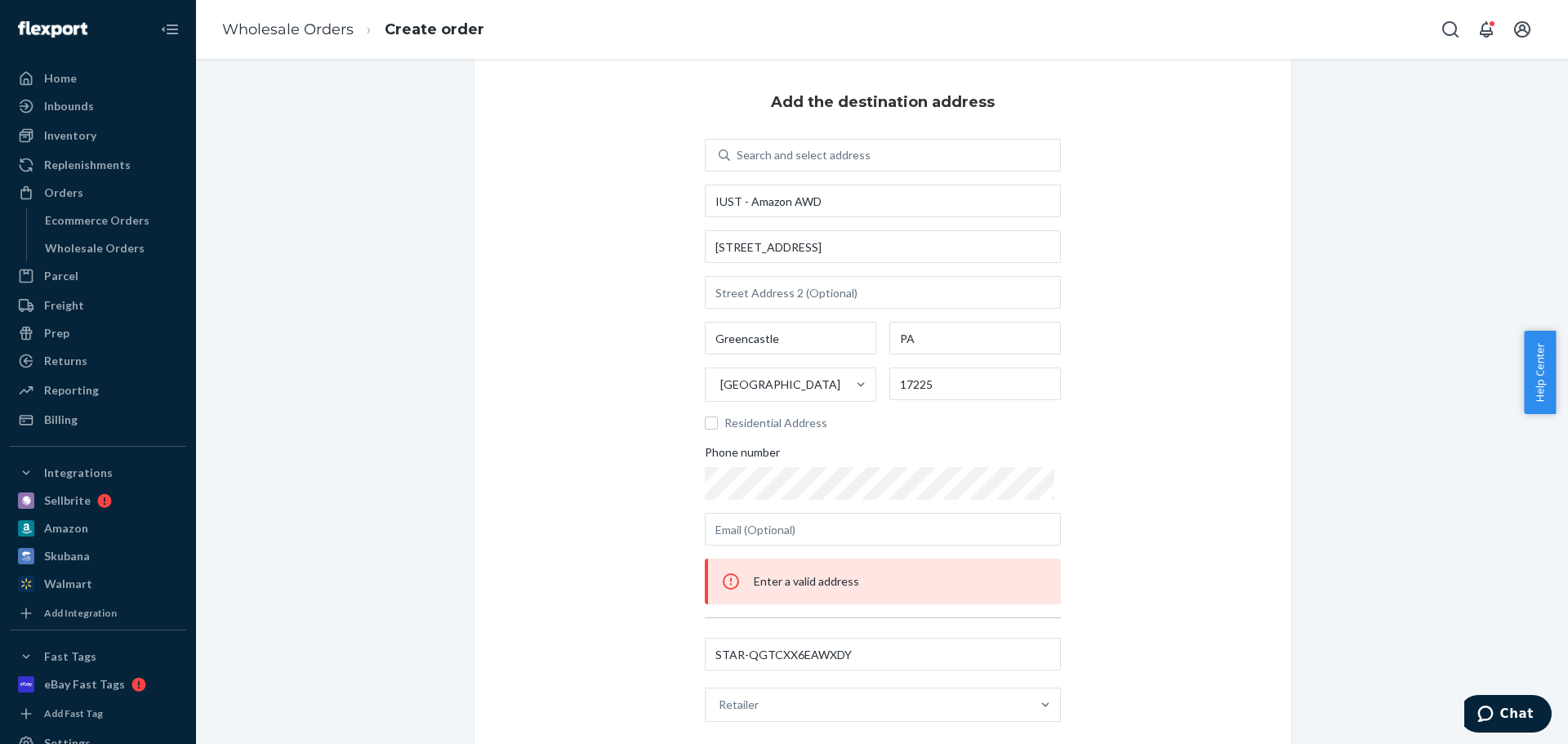
scroll to position [0, 0]
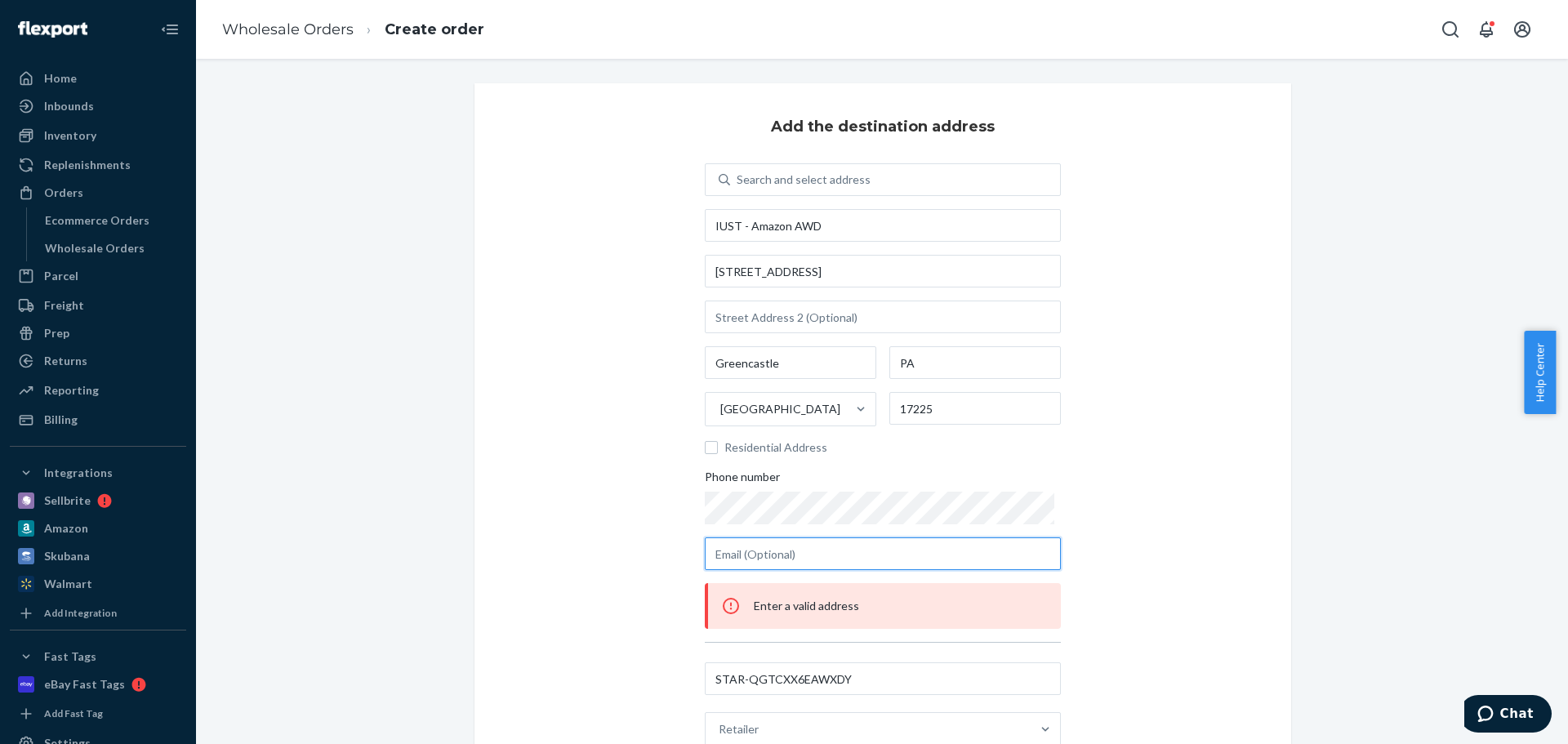
drag, startPoint x: 714, startPoint y: 553, endPoint x: 851, endPoint y: 563, distance: 137.4
click at [851, 563] on input "text" at bounding box center [882, 554] width 356 height 32
click at [635, 528] on div "Add the destination address Search and select address IUST - Amazon AWD 15651 G…" at bounding box center [882, 433] width 817 height 700
click at [673, 478] on div "Add the destination address Search and select address IUST - Amazon AWD 15651 G…" at bounding box center [882, 433] width 817 height 700
click at [1101, 463] on div "Add the destination address Search and select address IUST - Amazon AWD 15651 G…" at bounding box center [882, 433] width 817 height 700
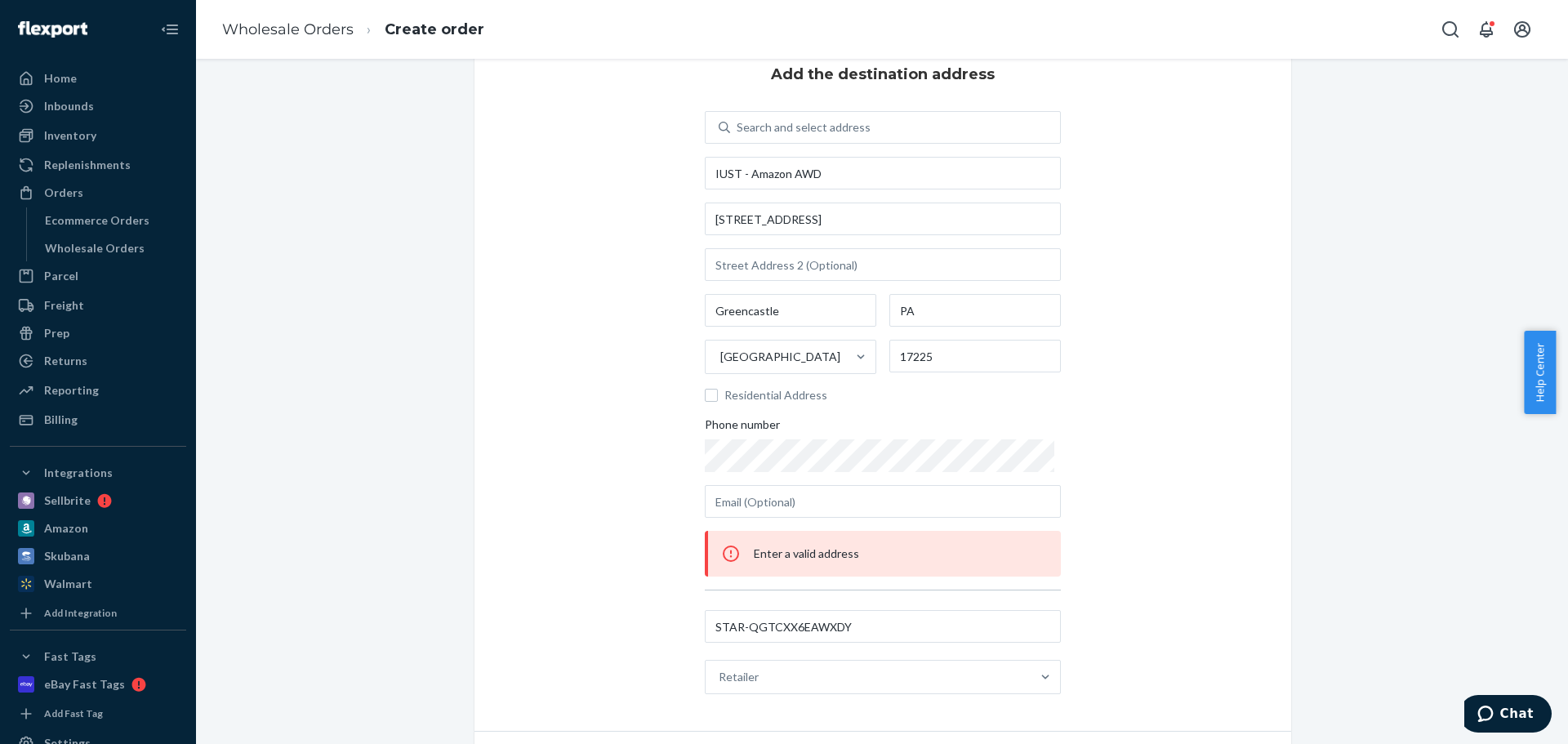
scroll to position [82, 0]
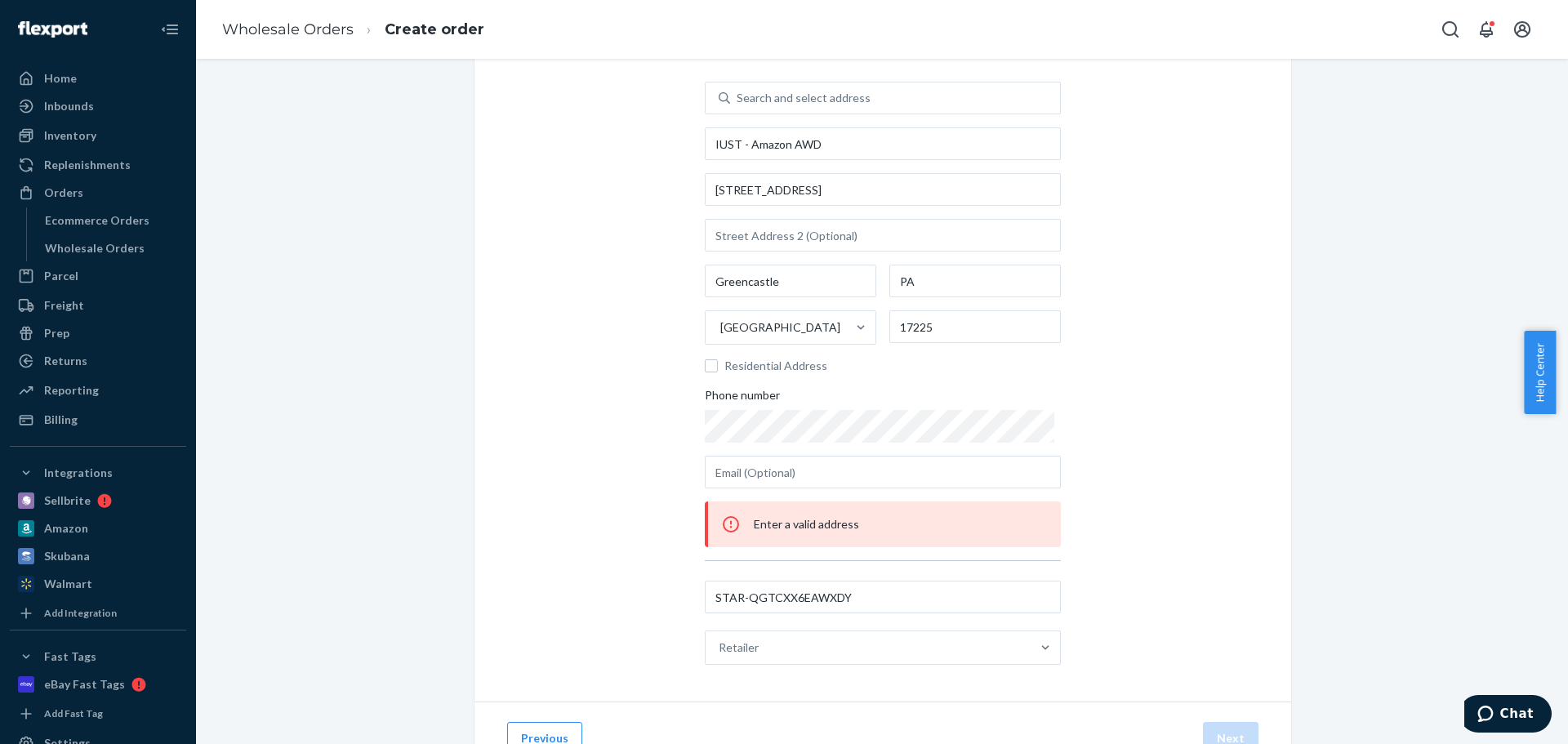
click at [1093, 432] on div "Add the destination address Search and select address IUST - Amazon AWD 15651 G…" at bounding box center [882, 351] width 817 height 700
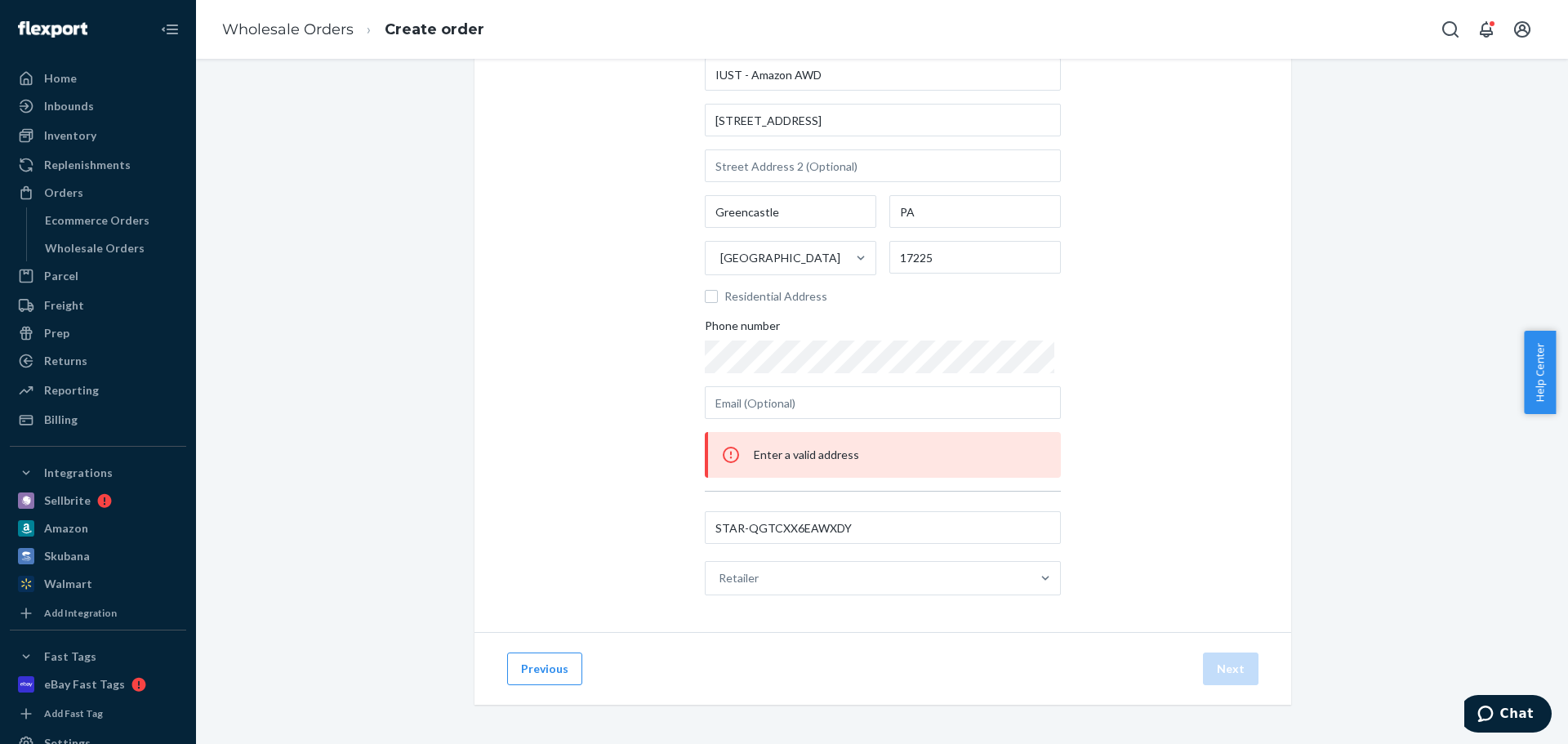
scroll to position [0, 0]
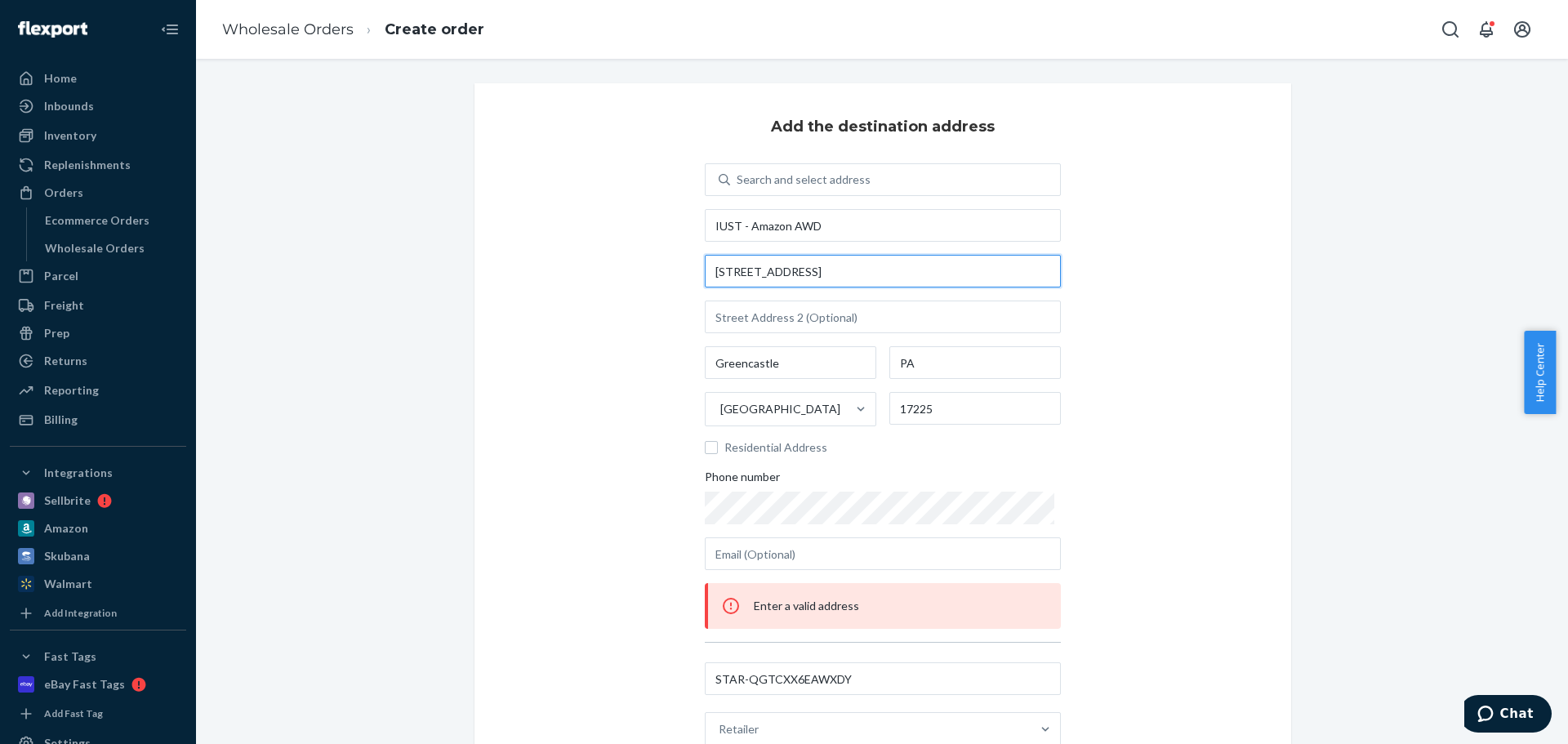
click at [843, 269] on input "15651 Greenmount Rd" at bounding box center [882, 270] width 356 height 32
click at [793, 368] on input "Greencastle" at bounding box center [790, 362] width 172 height 32
click at [811, 450] on span "Residential Address" at bounding box center [892, 447] width 337 height 17
click at [718, 450] on input "Residential Address" at bounding box center [710, 447] width 13 height 13
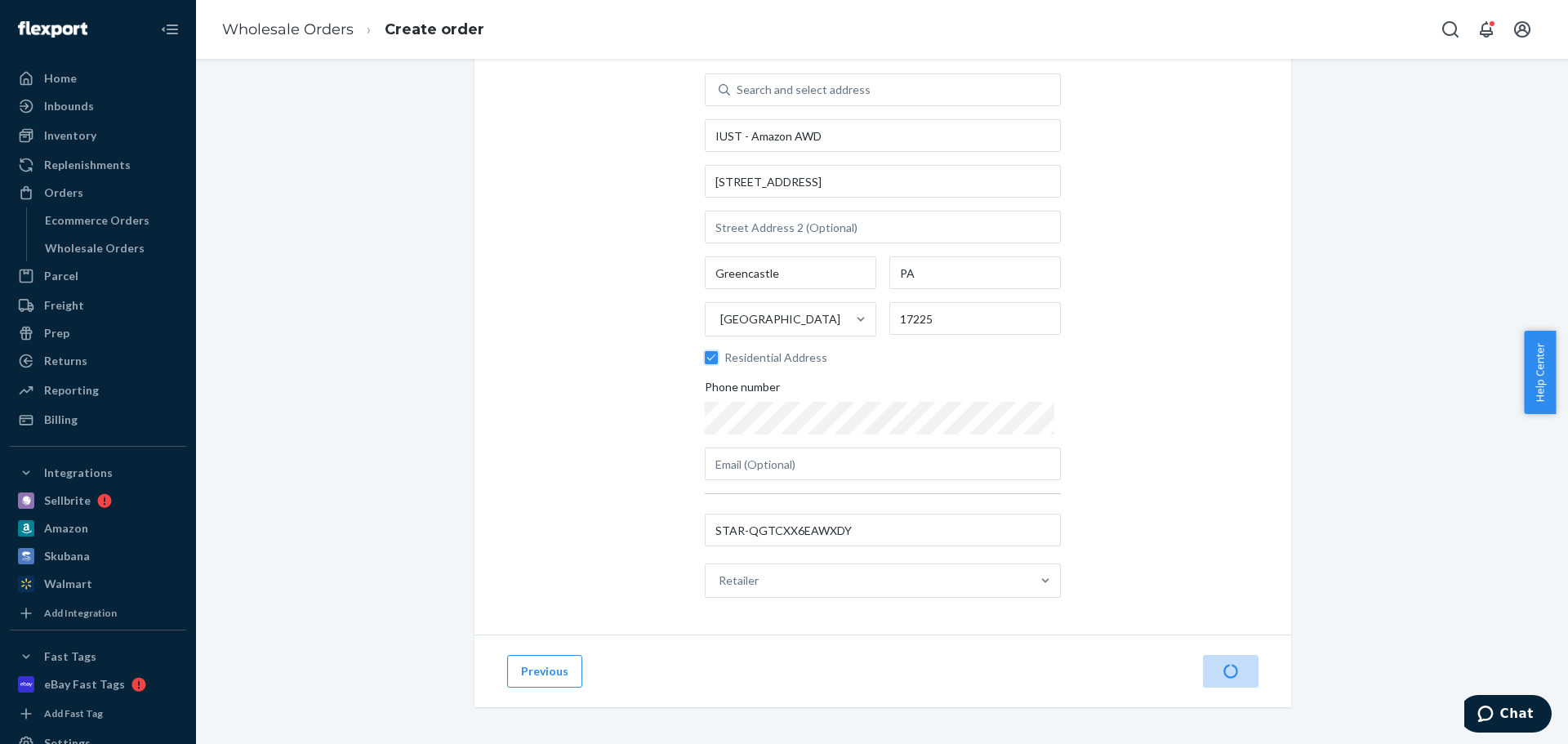
scroll to position [93, 0]
click at [1108, 423] on div "Add the destination address Search and select address IUST - Amazon AWD 15651 G…" at bounding box center [882, 311] width 817 height 641
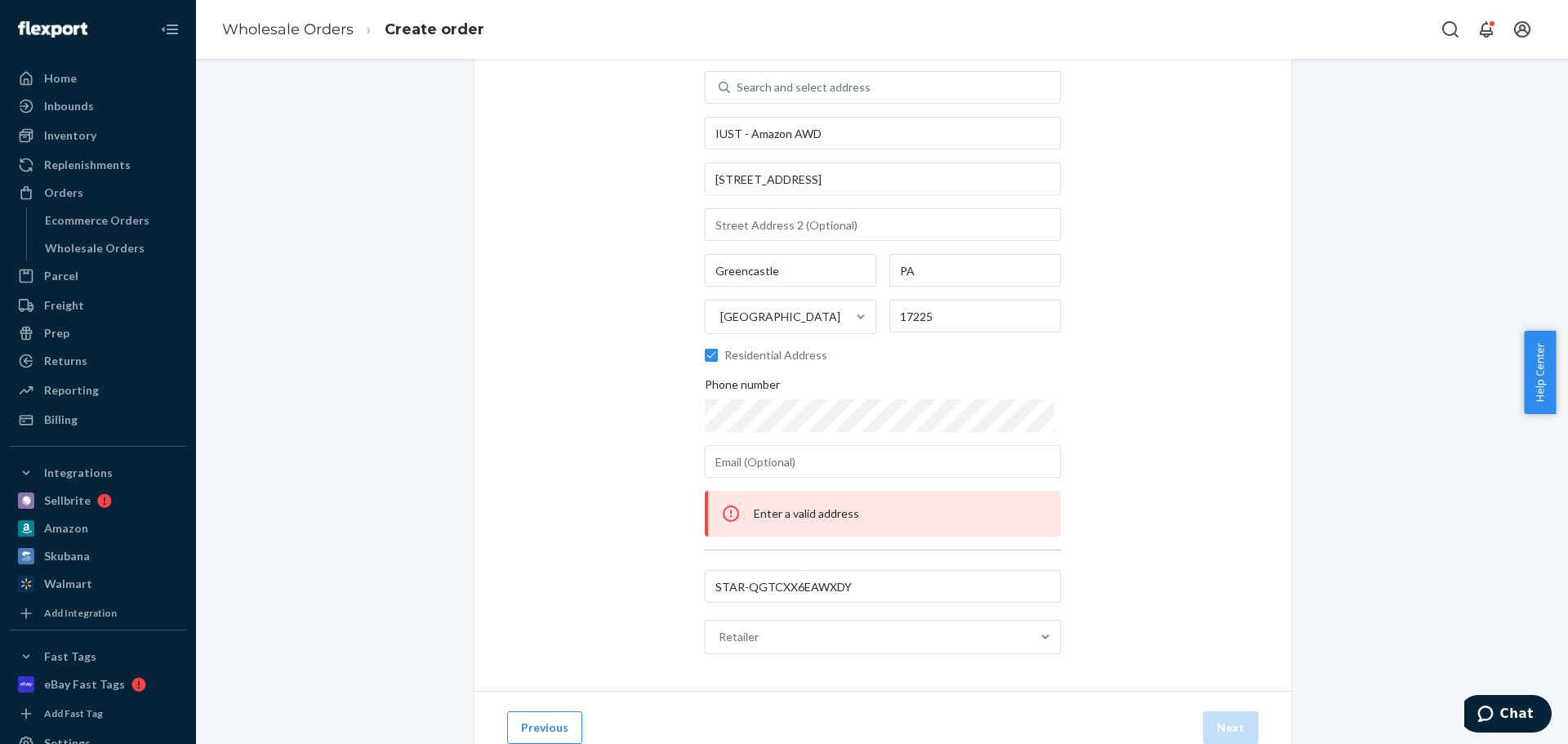
click at [762, 356] on span "Residential Address" at bounding box center [892, 355] width 337 height 17
click at [718, 356] on input "Residential Address" at bounding box center [710, 354] width 13 height 13
checkbox input "false"
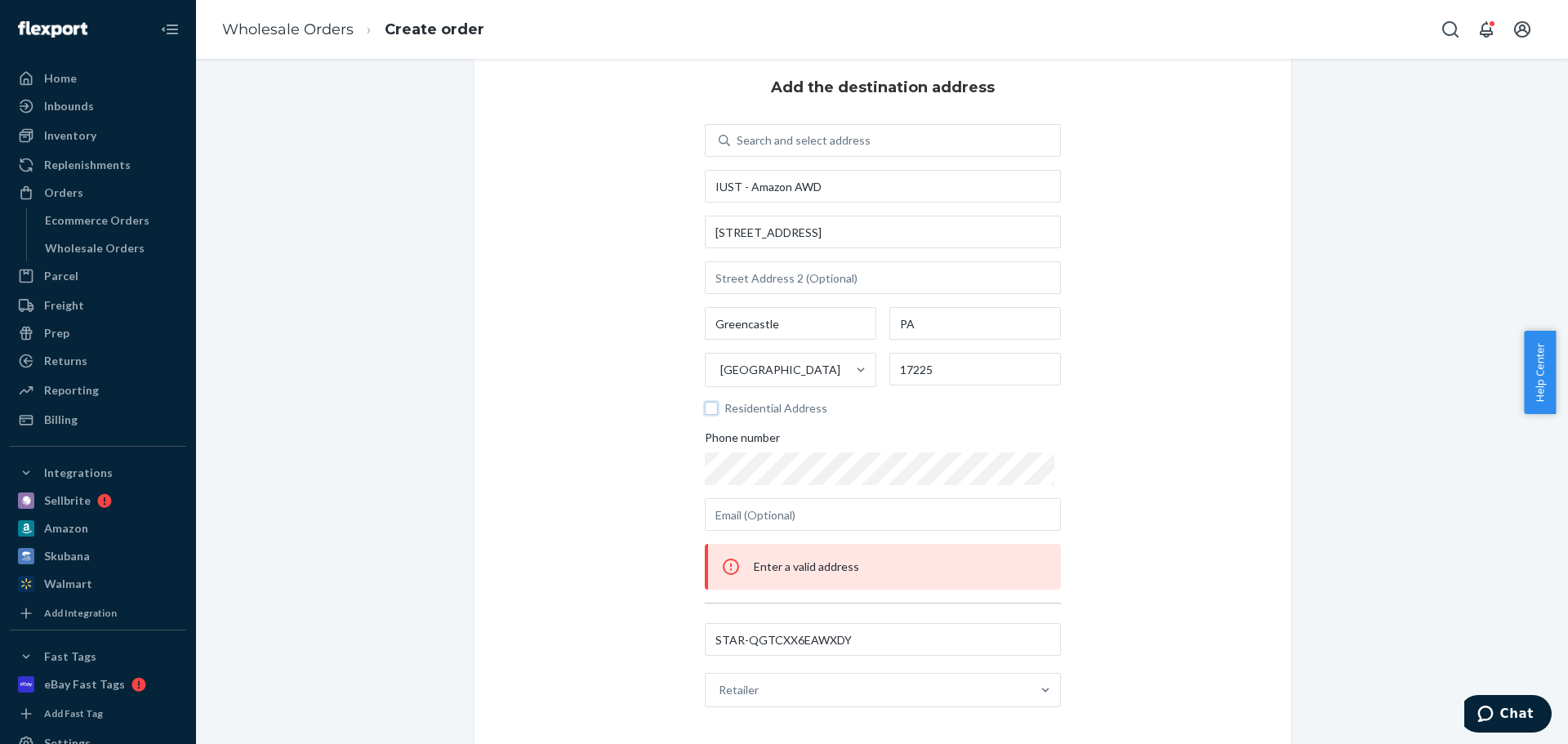
scroll to position [11, 0]
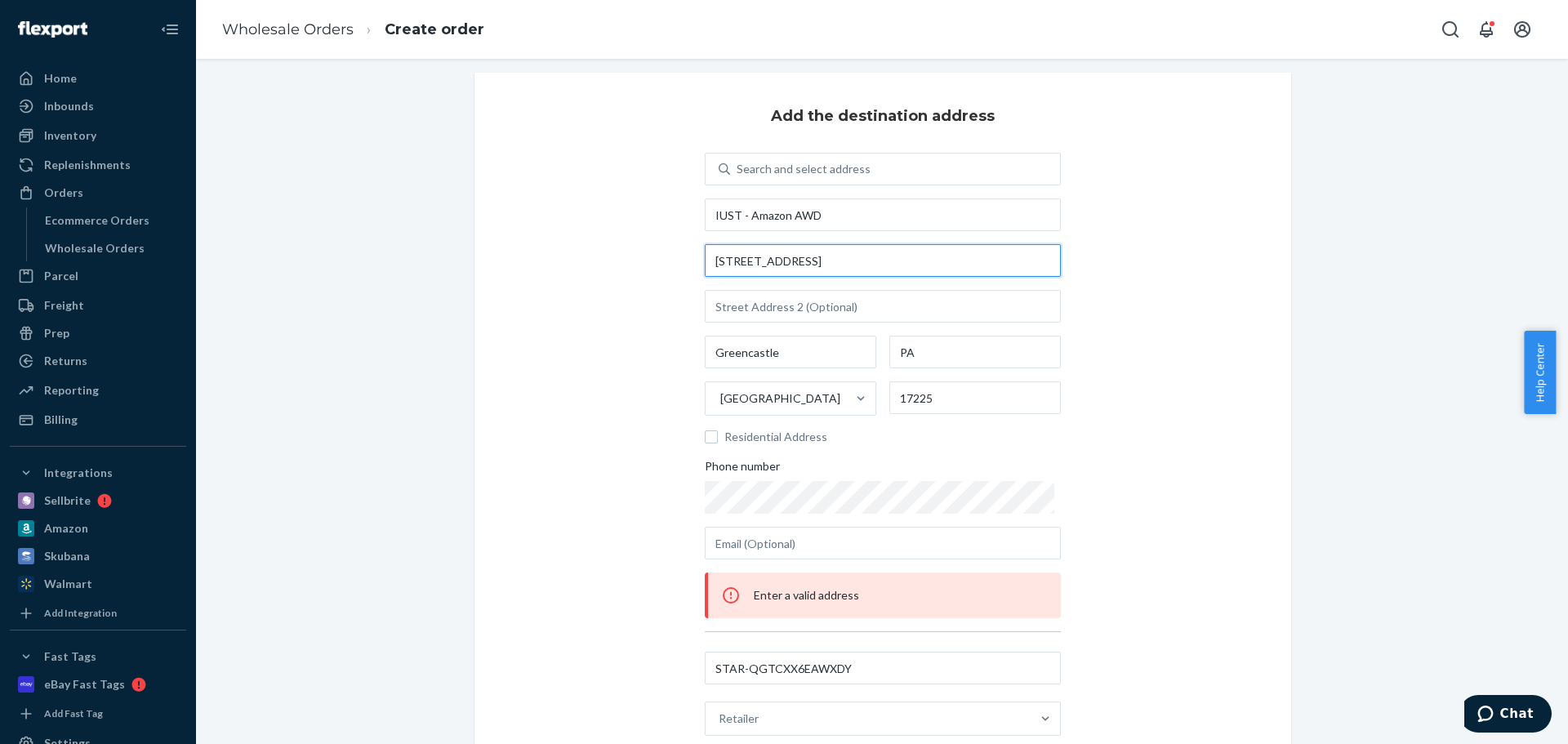
click at [780, 266] on input "15651 Greenmount Rd" at bounding box center [882, 260] width 356 height 32
click at [780, 264] on input "15651 Greenmount Rd" at bounding box center [882, 260] width 356 height 32
click at [1240, 288] on div "Add the destination address Search and select address IUST - Amazon AWD 15651 G…" at bounding box center [882, 422] width 817 height 700
click at [851, 248] on input "15651 Greenmount Rd" at bounding box center [882, 260] width 356 height 32
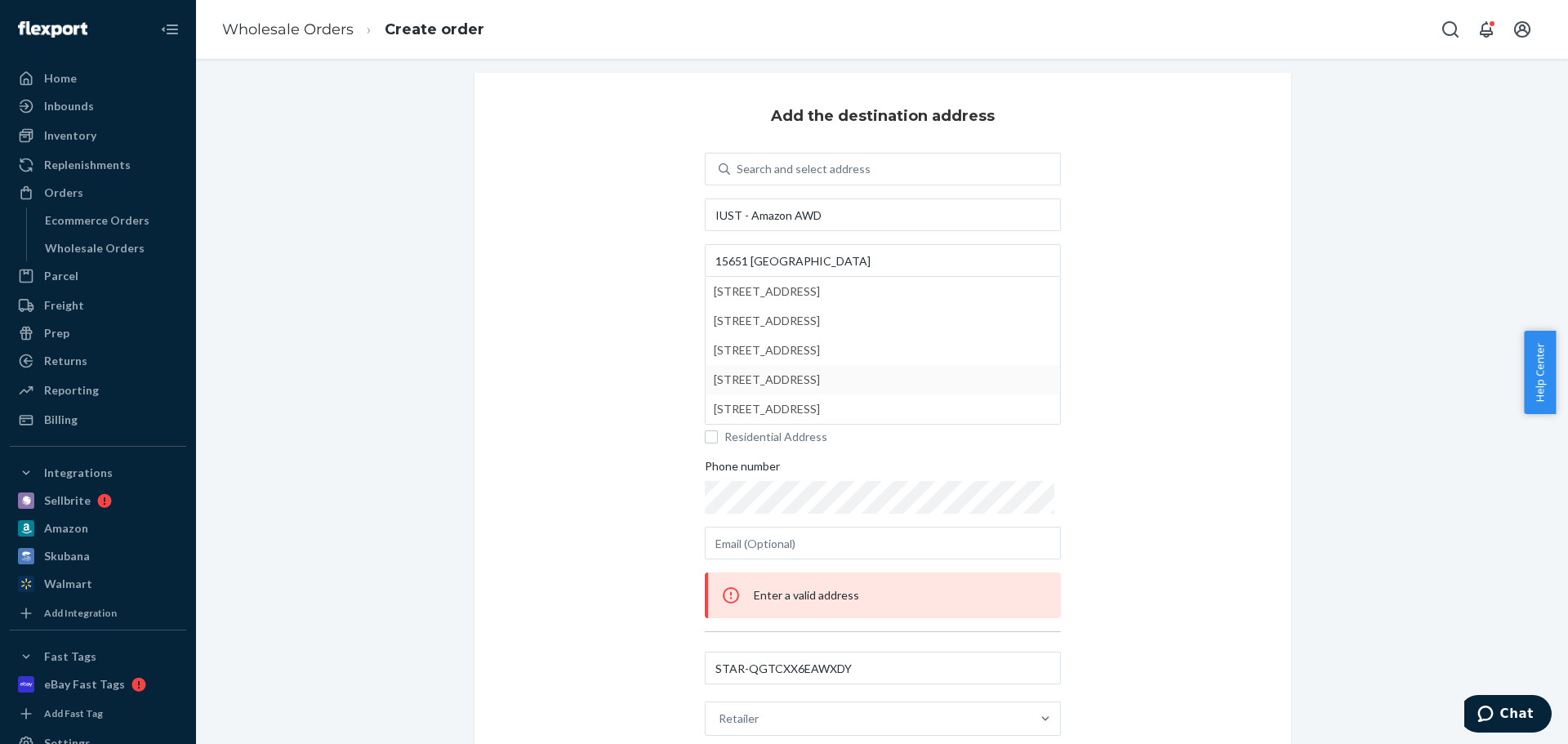
click at [1109, 358] on div "Add the destination address Search and select address IUST - Amazon AWD 15651 G…" at bounding box center [882, 422] width 817 height 700
click at [819, 249] on input "15651 Greenmount" at bounding box center [882, 260] width 356 height 32
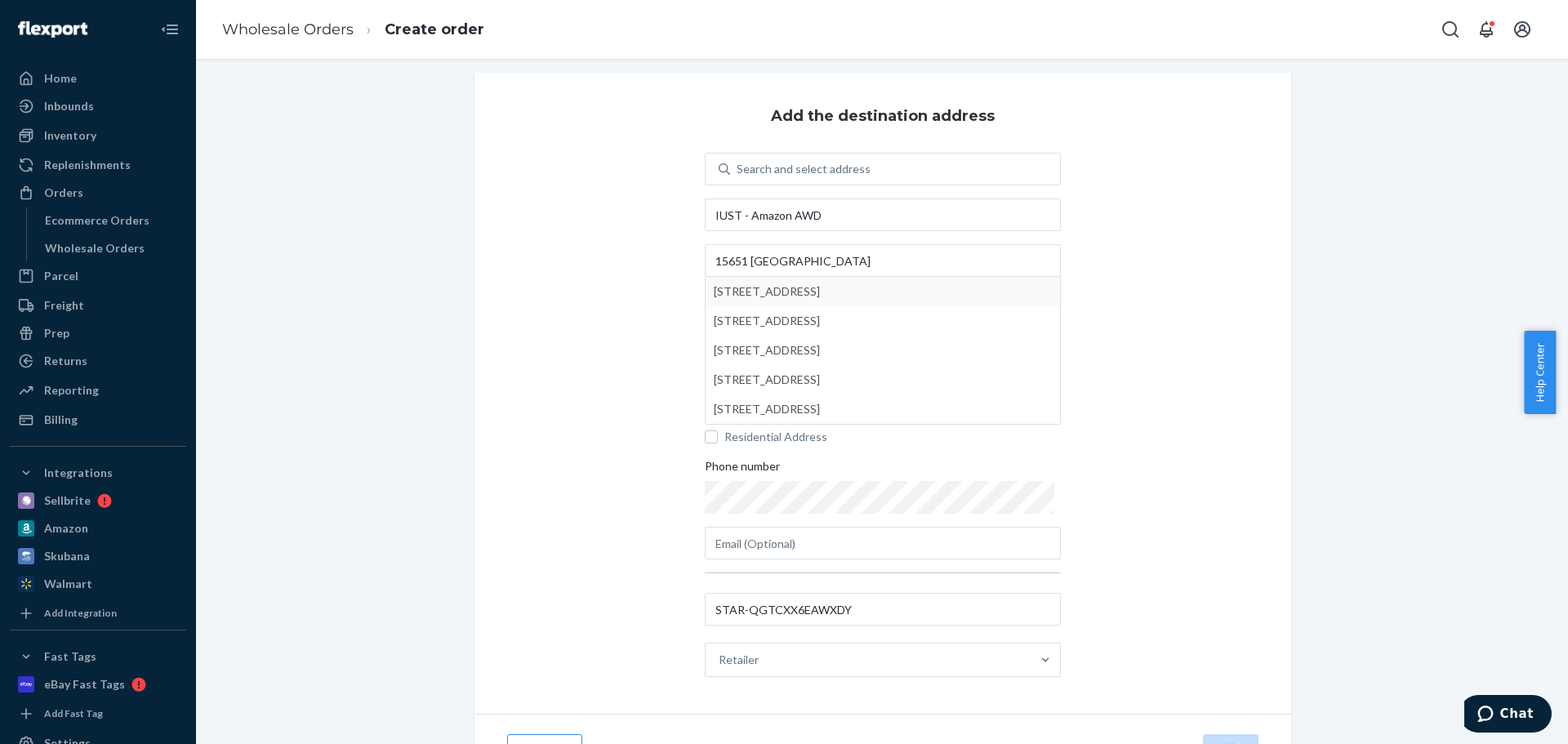
type input "15651 Greenmount Rd"
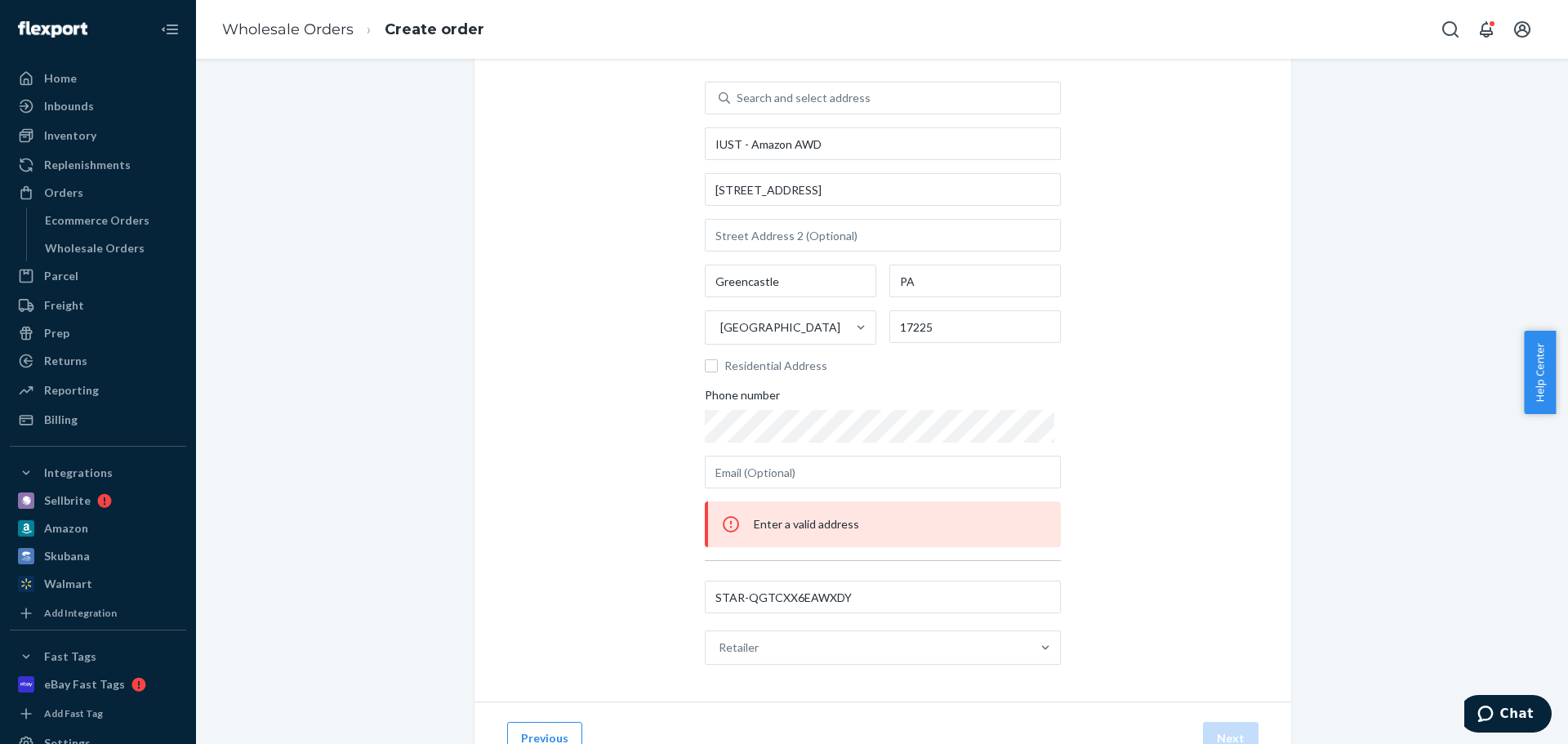
scroll to position [151, 0]
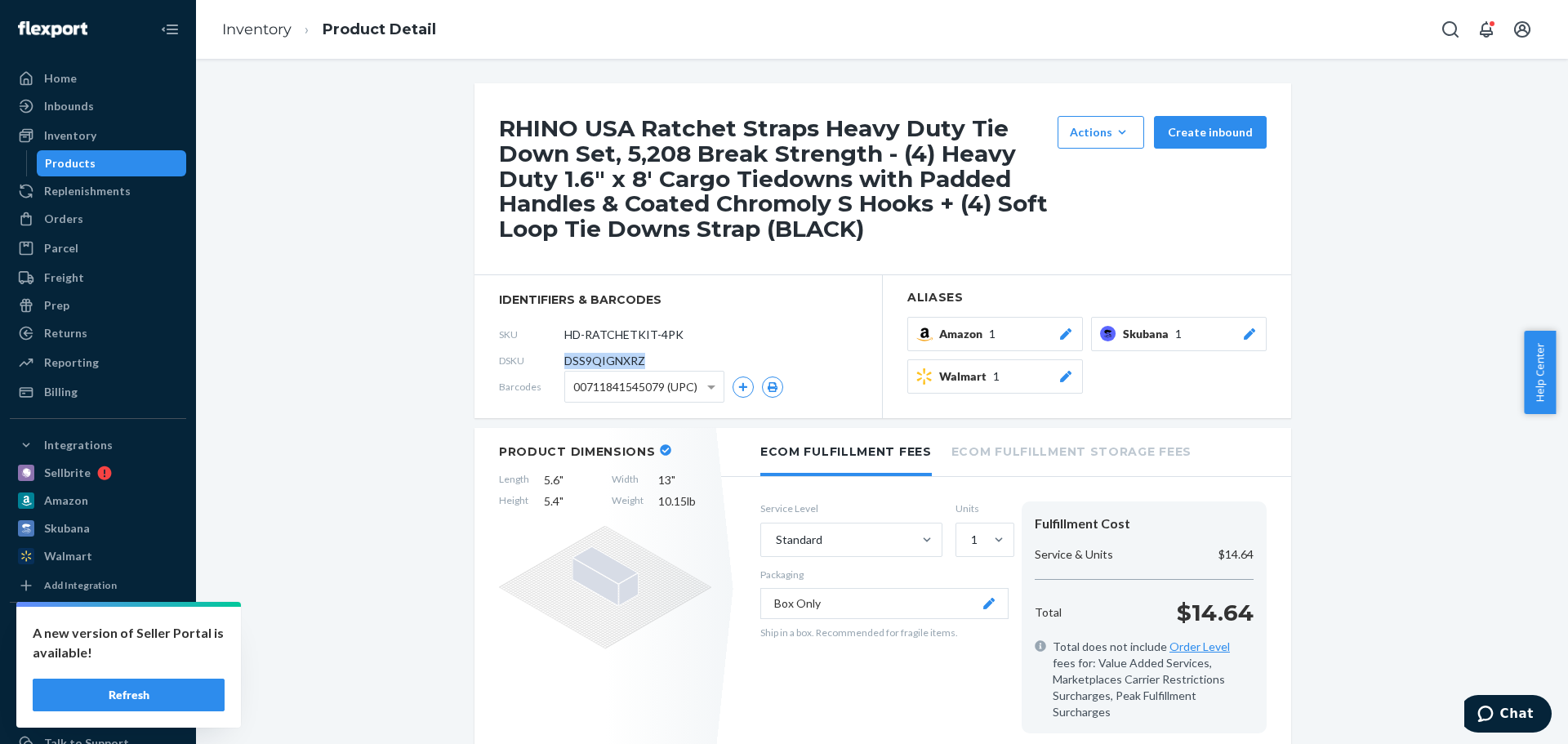
scroll to position [82, 0]
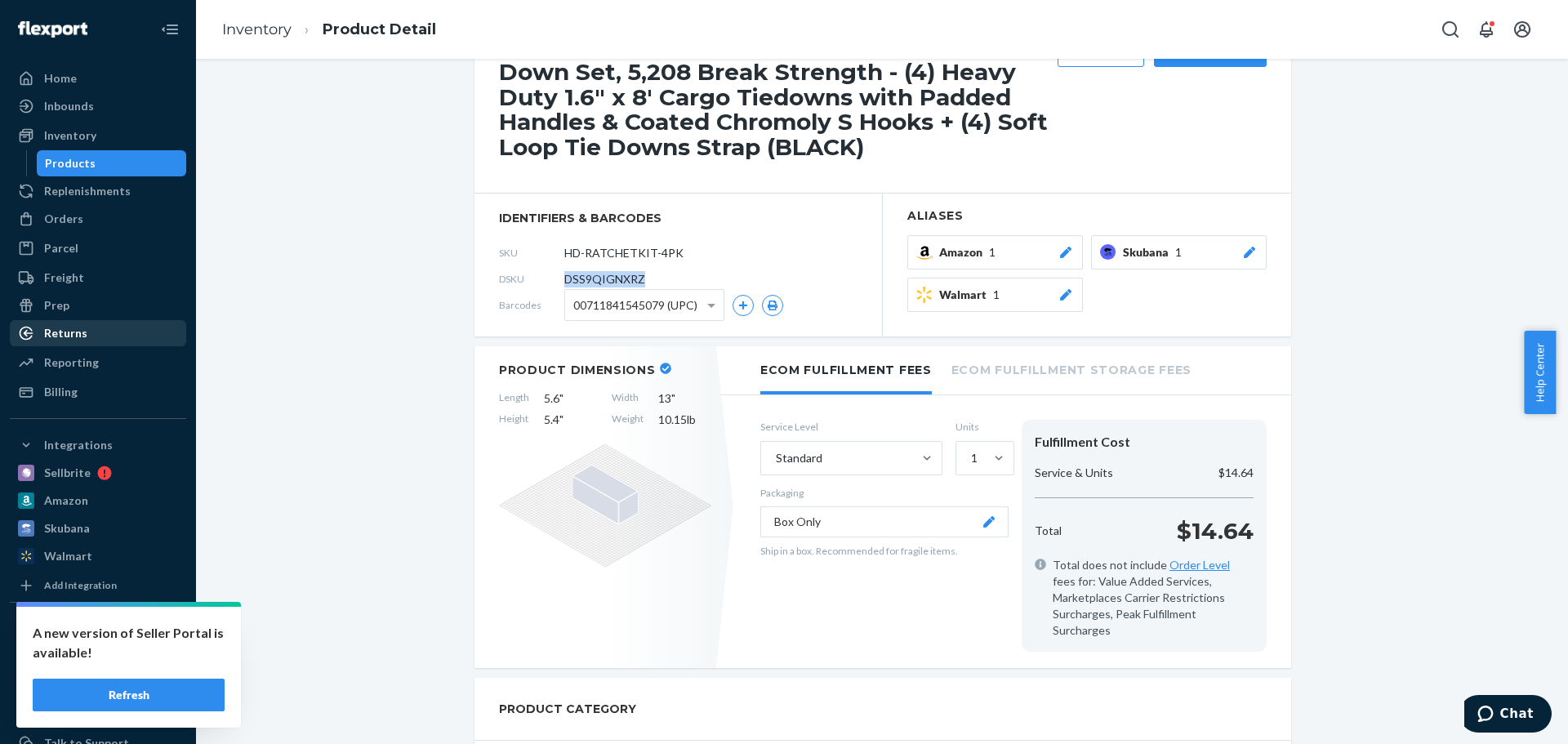
click at [68, 334] on div "Returns" at bounding box center [65, 333] width 43 height 17
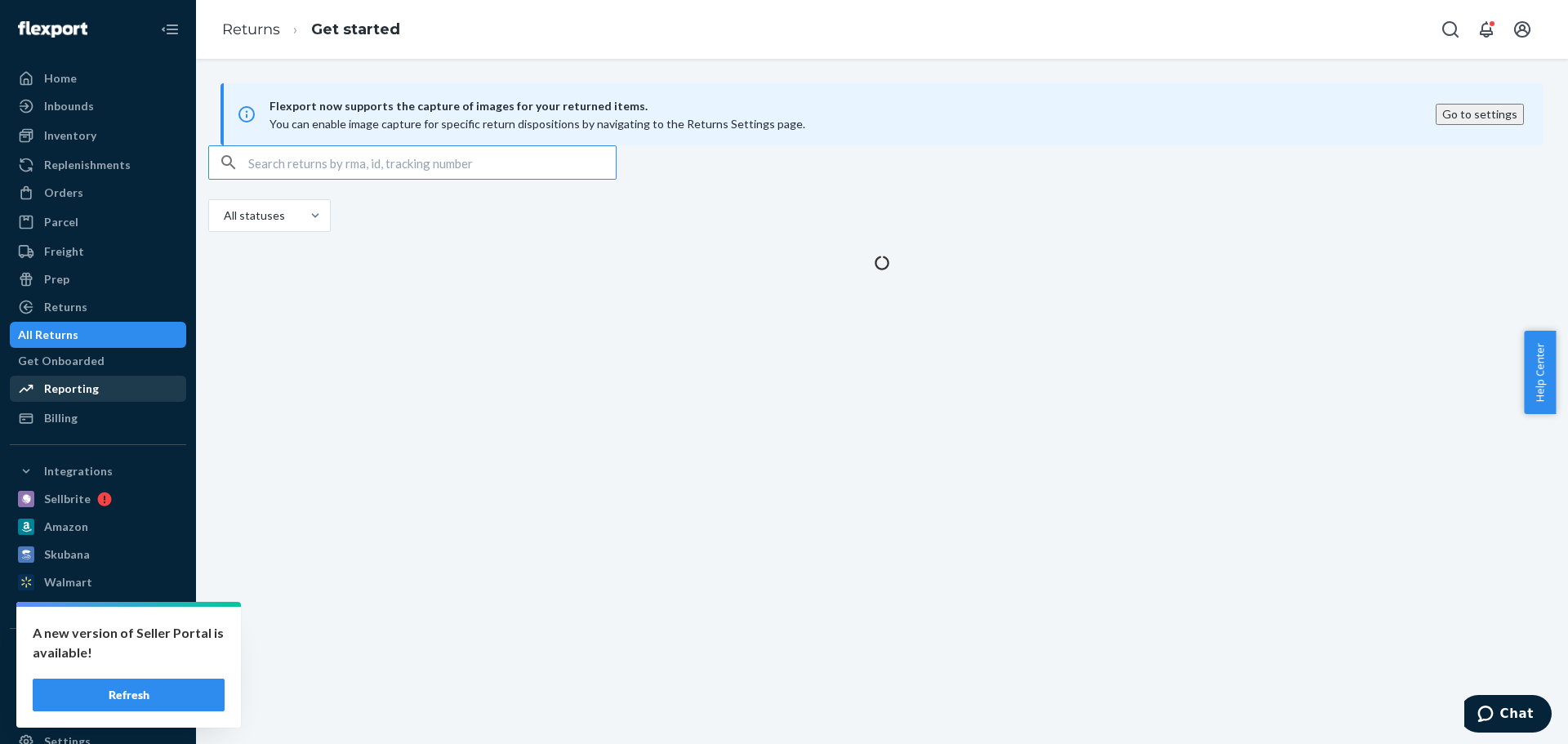
click at [65, 391] on div "Reporting" at bounding box center [71, 389] width 55 height 17
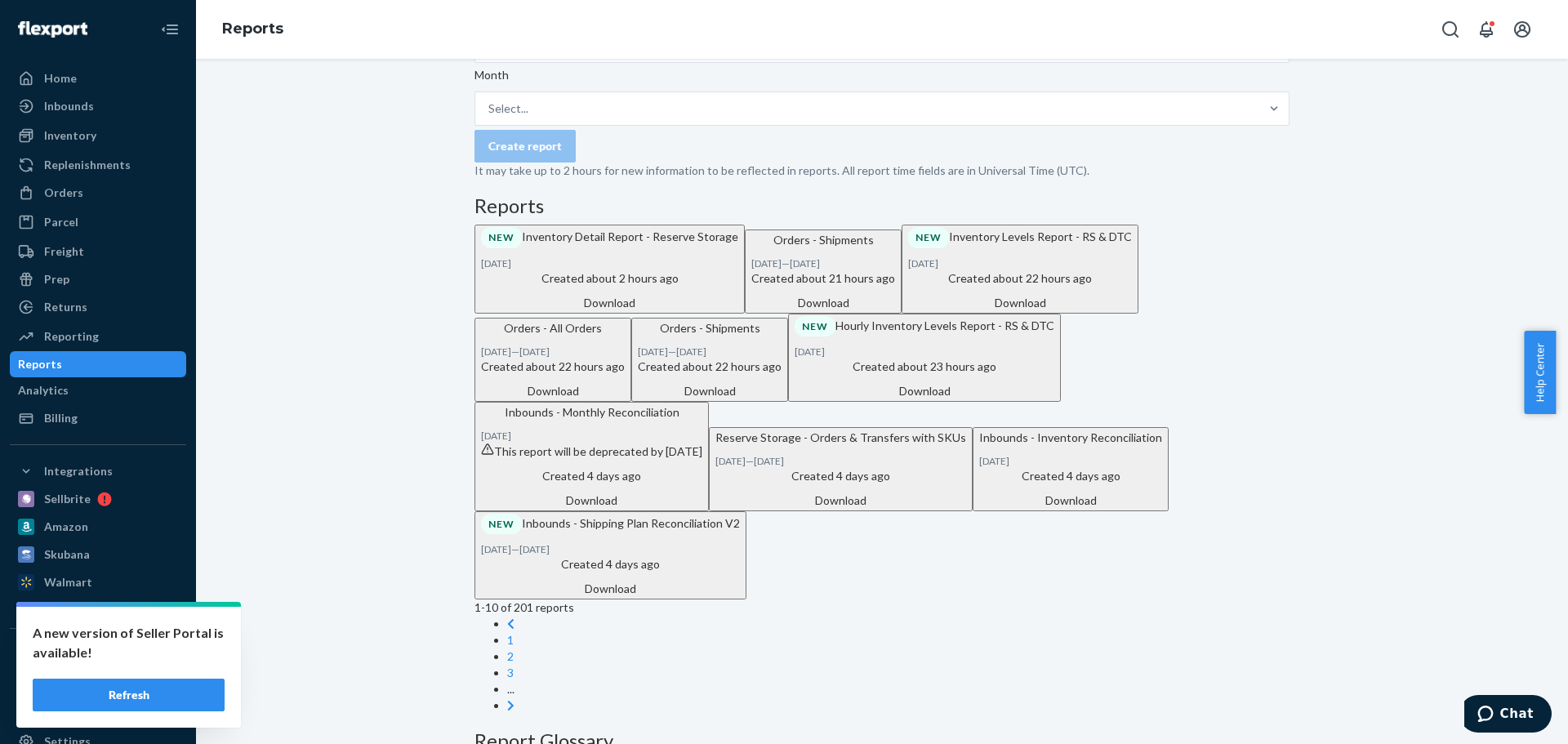
scroll to position [490, 0]
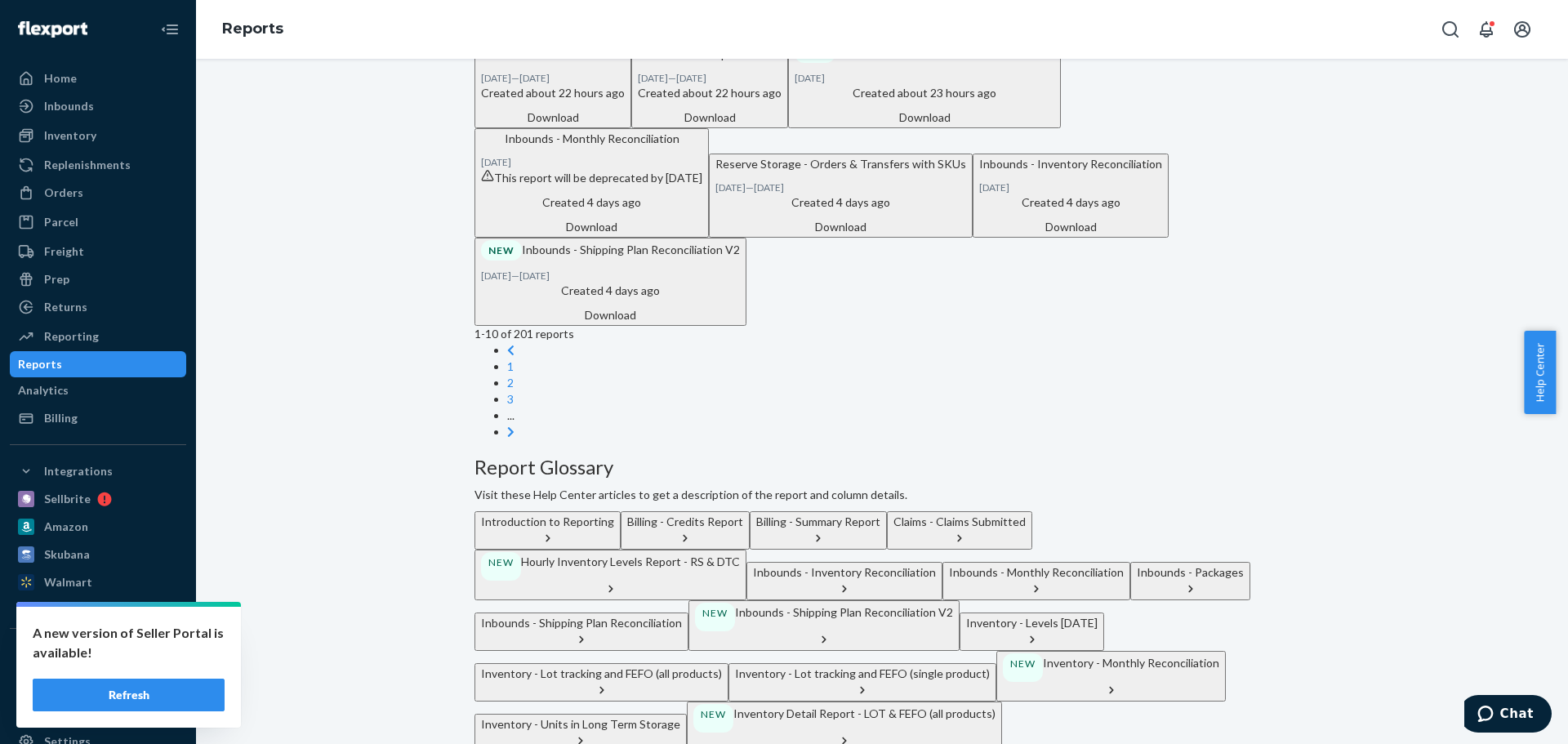
click at [877, 126] on div "Download" at bounding box center [924, 117] width 260 height 17
drag, startPoint x: 376, startPoint y: 389, endPoint x: 356, endPoint y: 373, distance: 25.6
click at [372, 388] on div "Create a New Report Which report would you like to see? Select report type This…" at bounding box center [881, 300] width 1347 height 1415
